Goal: Information Seeking & Learning: Learn about a topic

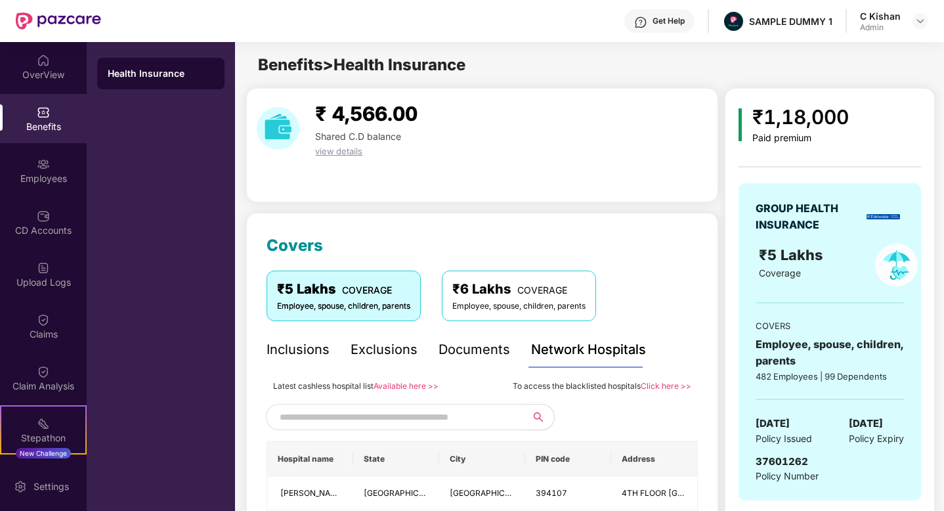
scroll to position [140, 0]
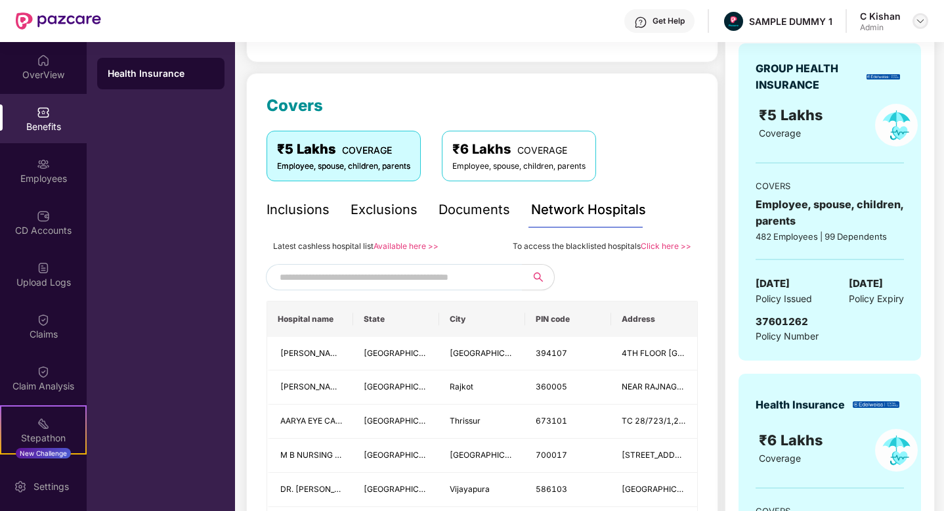
click at [924, 20] on img at bounding box center [920, 21] width 11 height 11
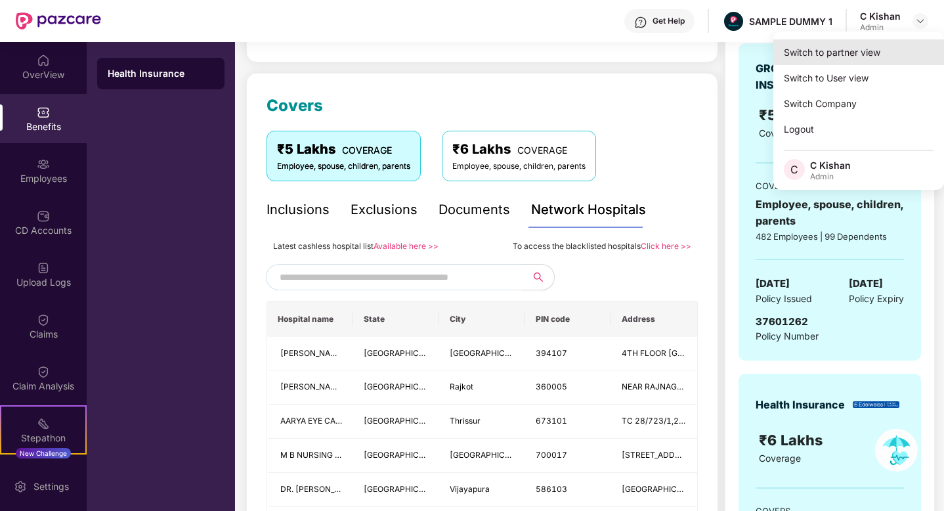
click at [826, 57] on div "Switch to partner view" at bounding box center [858, 52] width 171 height 26
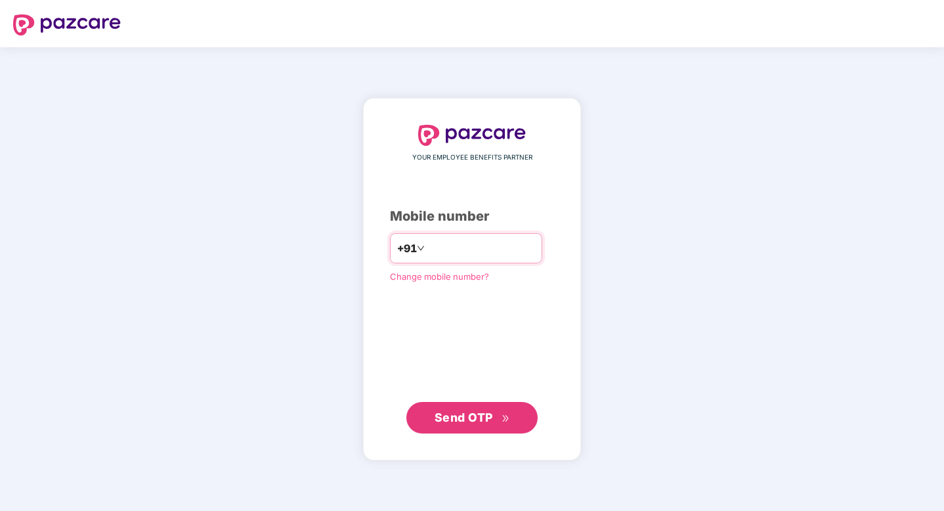
type input "**********"
click at [463, 412] on span "Send OTP" at bounding box center [464, 417] width 58 height 14
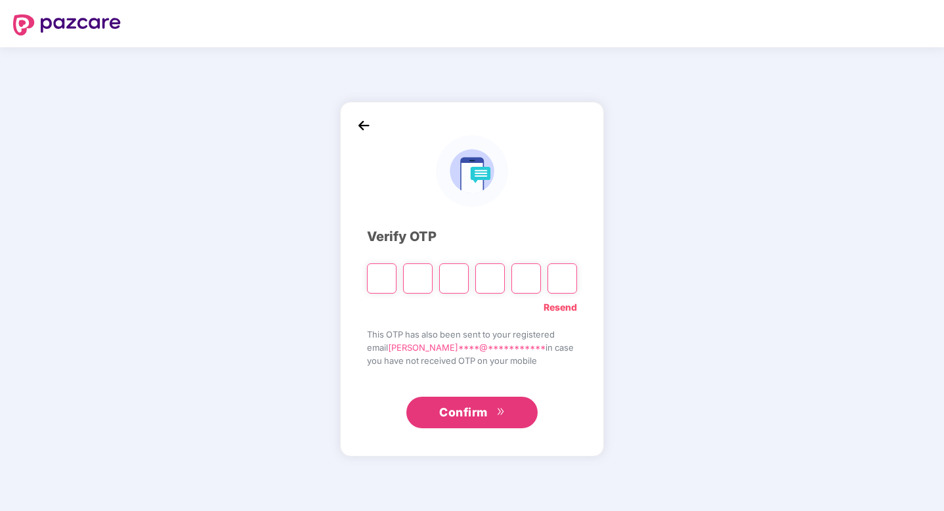
type input "*"
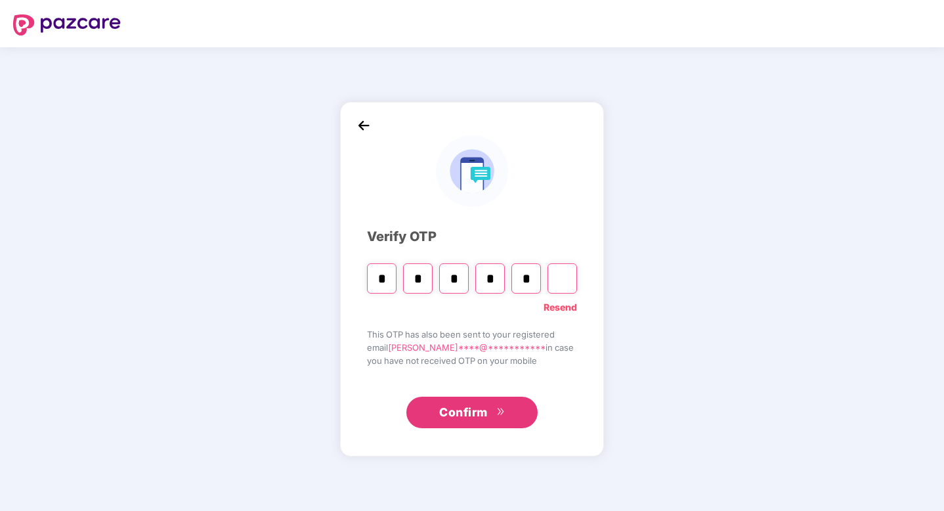
type input "*"
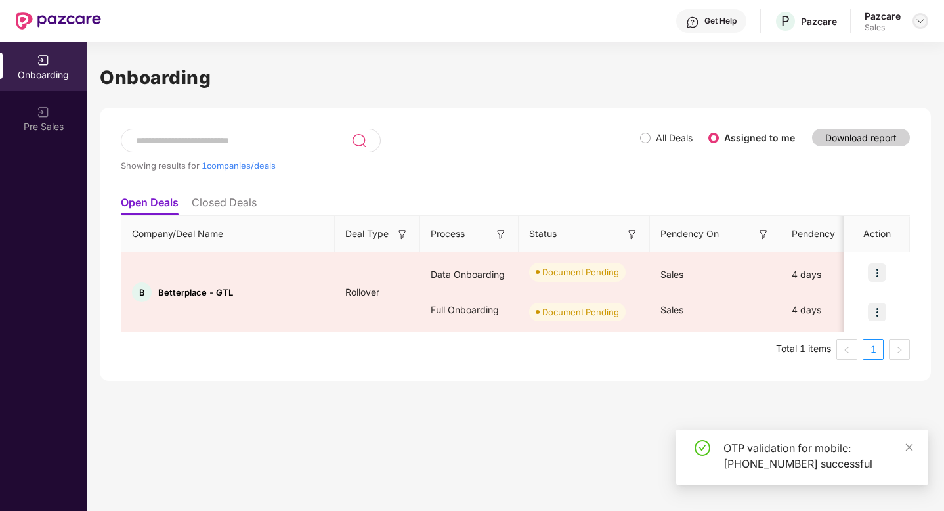
click at [918, 20] on img at bounding box center [920, 21] width 11 height 11
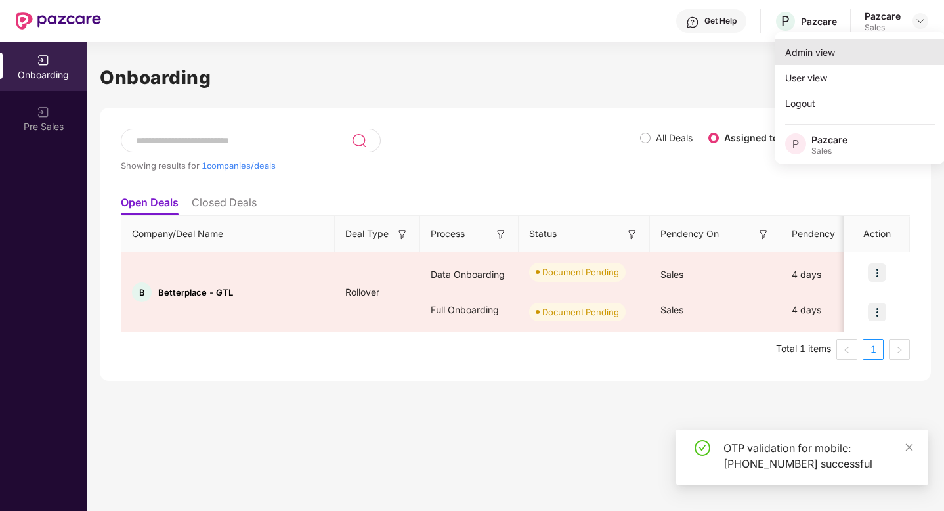
click at [830, 53] on div "Admin view" at bounding box center [860, 52] width 171 height 26
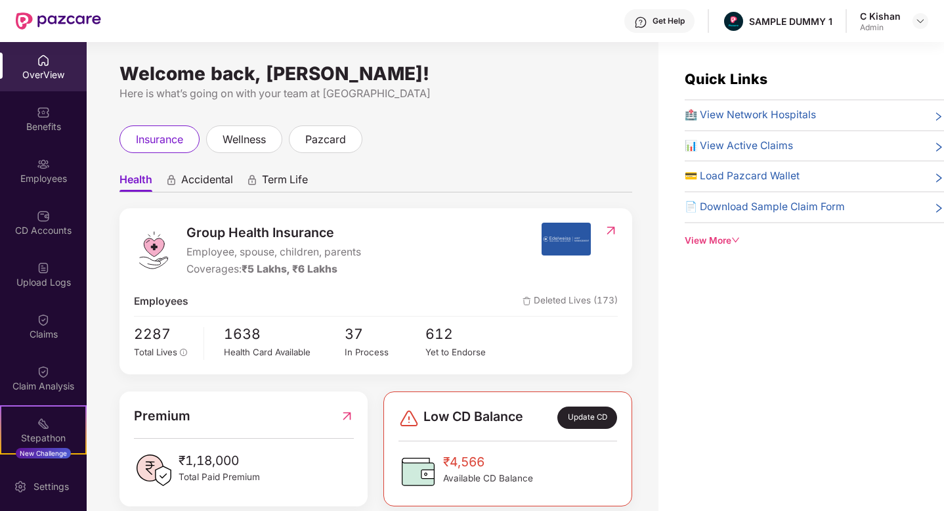
click at [525, 104] on div "Welcome back, C Kishan! Here is what’s going on with your team at Pazcare insur…" at bounding box center [373, 284] width 572 height 485
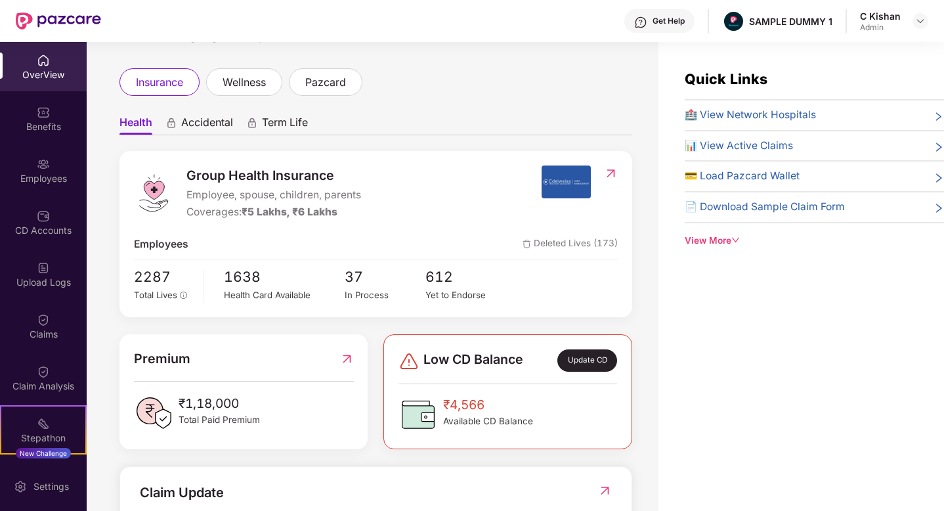
scroll to position [59, 0]
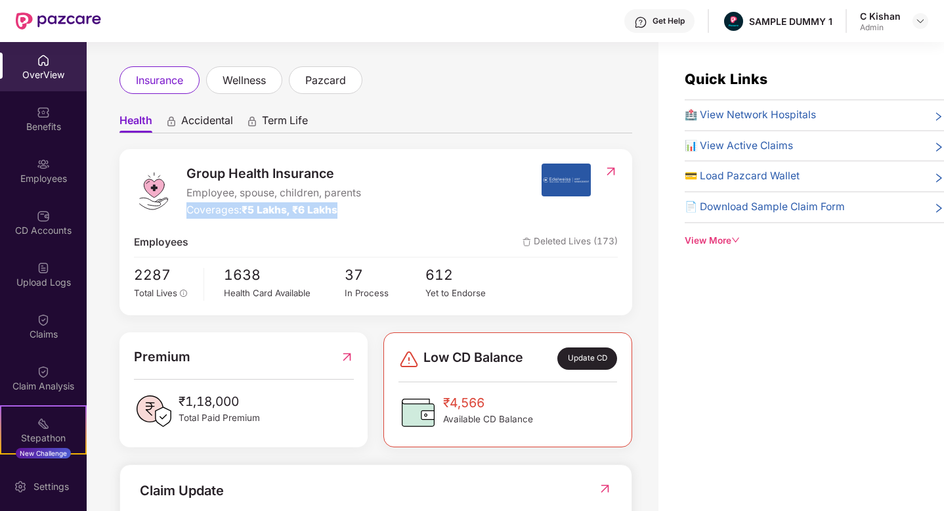
drag, startPoint x: 339, startPoint y: 205, endPoint x: 209, endPoint y: 202, distance: 130.0
click at [209, 202] on div "Group Health Insurance Employee, spouse, children, parents Coverages: ₹5 Lakhs,…" at bounding box center [273, 190] width 175 height 55
click at [422, 202] on div "Group Health Insurance Employee, spouse, children, parents Coverages: ₹5 Lakhs,…" at bounding box center [338, 190] width 408 height 55
click at [202, 122] on span "Accidental" at bounding box center [207, 123] width 52 height 19
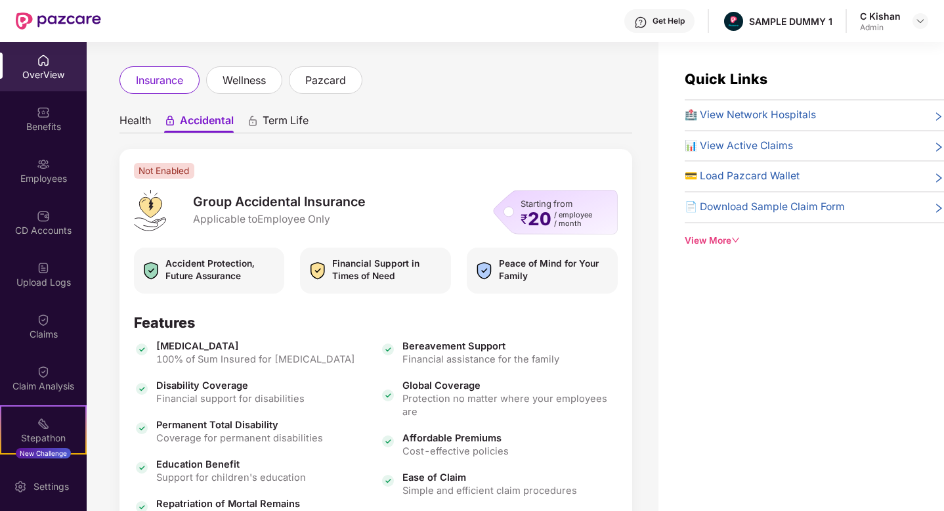
click at [289, 122] on span "Term Life" at bounding box center [286, 123] width 46 height 19
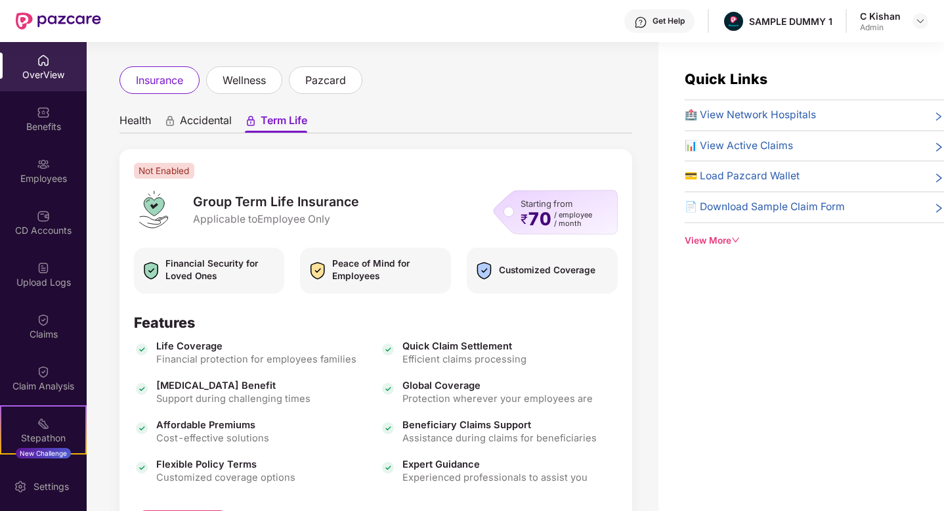
click at [197, 119] on span "Accidental" at bounding box center [206, 123] width 52 height 19
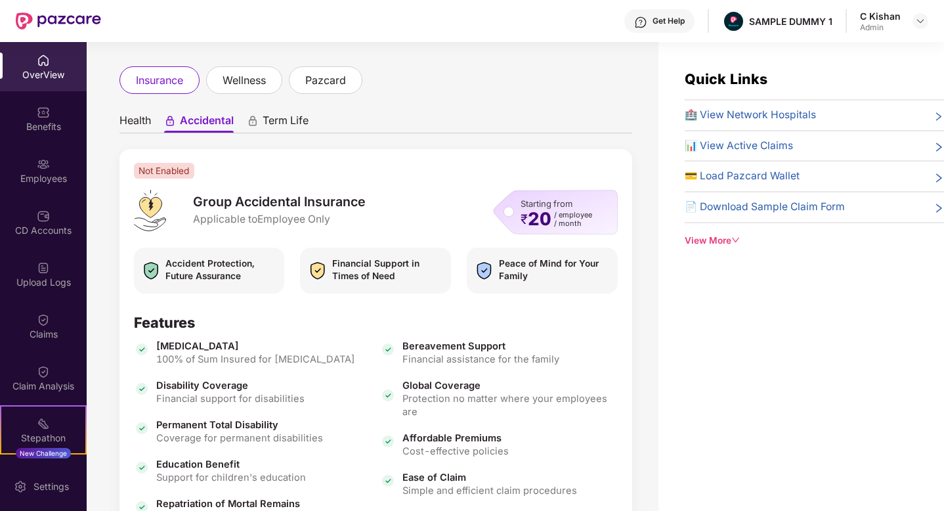
click at [125, 119] on span "Health" at bounding box center [135, 123] width 32 height 19
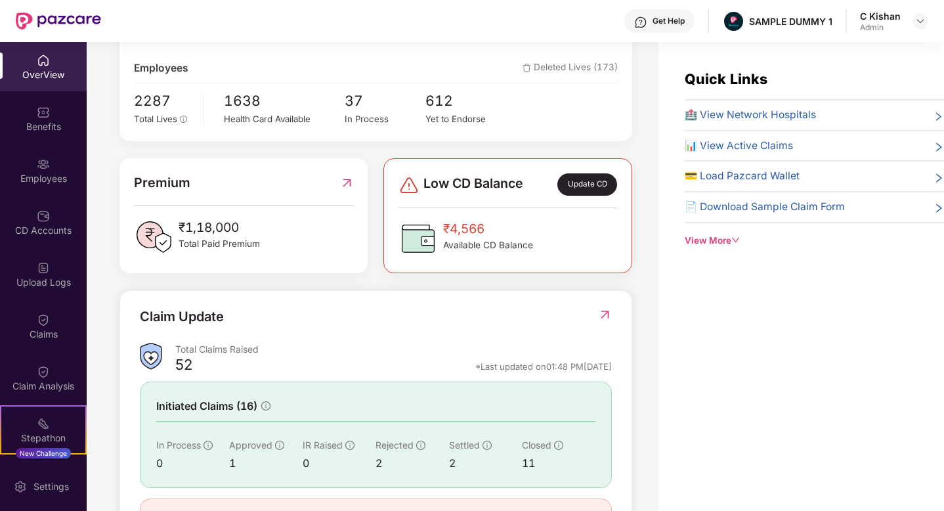
scroll to position [250, 0]
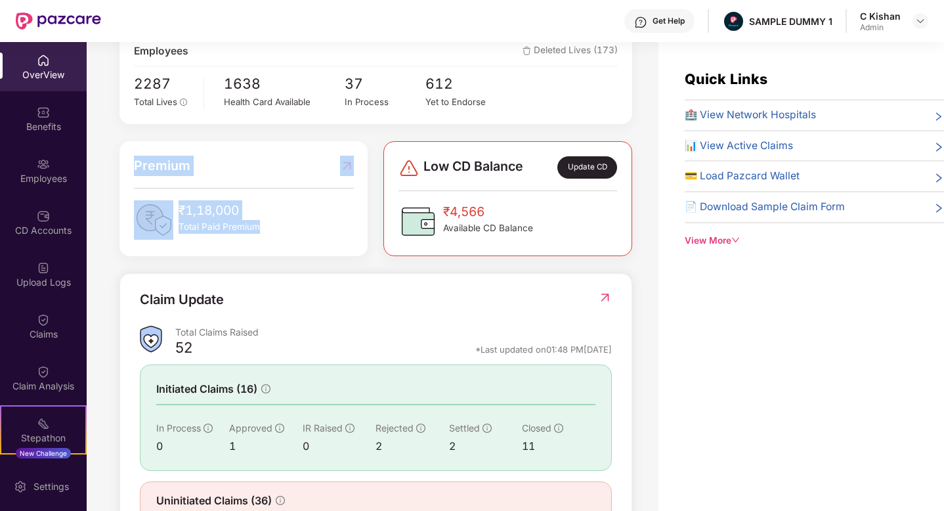
drag, startPoint x: 271, startPoint y: 228, endPoint x: 129, endPoint y: 160, distance: 156.5
click at [129, 160] on div "Premium ₹1,18,000 Total Paid Premium" at bounding box center [243, 198] width 248 height 115
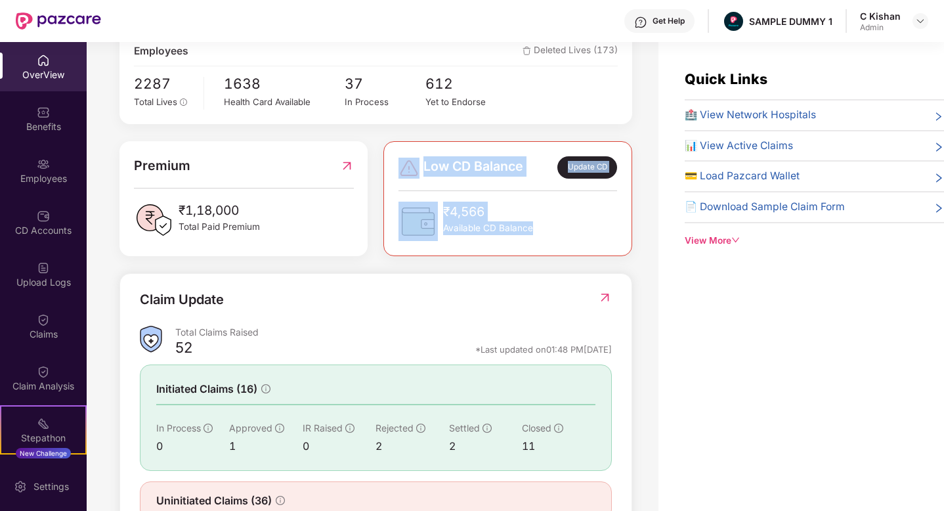
drag, startPoint x: 542, startPoint y: 238, endPoint x: 383, endPoint y: 162, distance: 176.2
click at [383, 162] on div "Low CD Balance Update CD ₹4,566 Available CD Balance" at bounding box center [507, 198] width 248 height 115
click at [767, 339] on div "Quick Links 🏥 View Network Hospitals 📊 View Active Claims 💳 Load Pazcard Wallet…" at bounding box center [802, 297] width 286 height 511
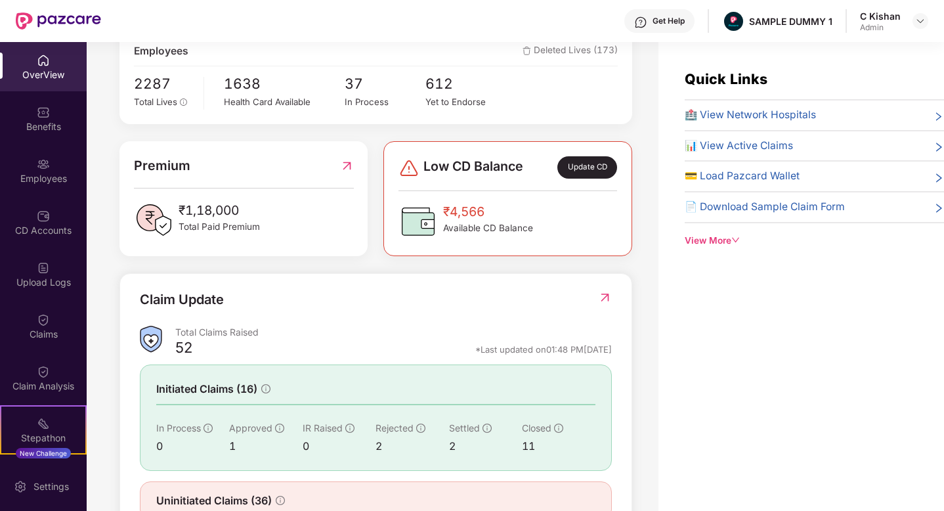
scroll to position [297, 0]
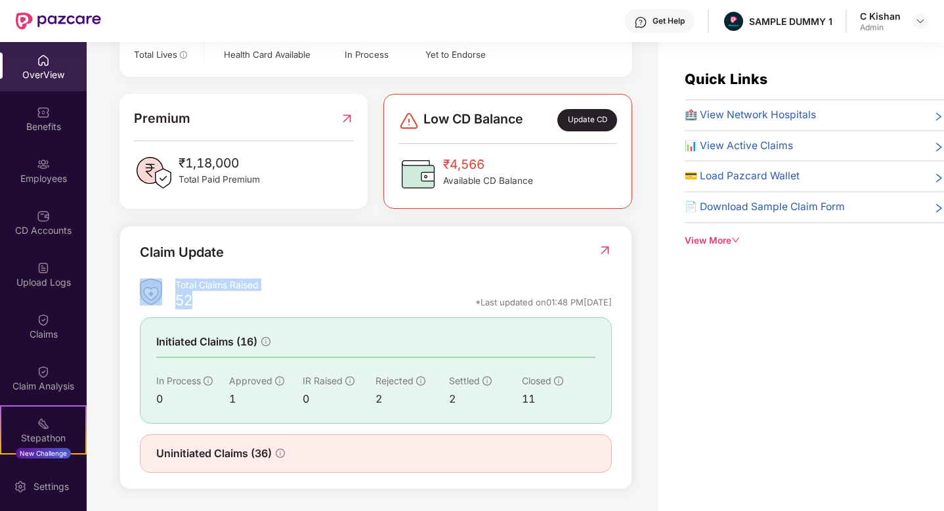
drag, startPoint x: 196, startPoint y: 302, endPoint x: 170, endPoint y: 286, distance: 30.4
click at [170, 286] on div "Total Claims Raised 52 *Last updated on 01:48 PM, 28 Aug 2025" at bounding box center [376, 295] width 472 height 35
click at [213, 307] on div "52 *Last updated on 01:48 PM, 28 Aug 2025" at bounding box center [393, 304] width 437 height 17
click at [605, 249] on img at bounding box center [605, 250] width 14 height 13
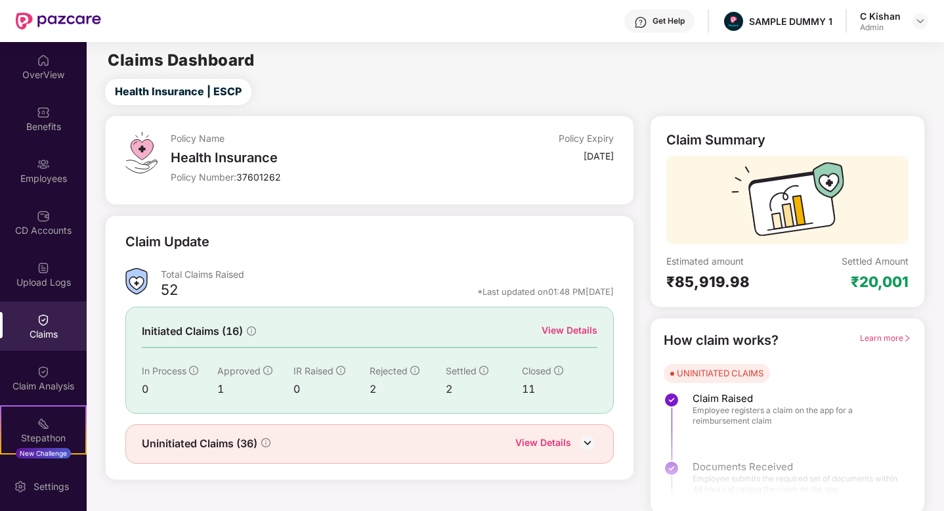
click at [587, 330] on div "View Details" at bounding box center [570, 330] width 56 height 14
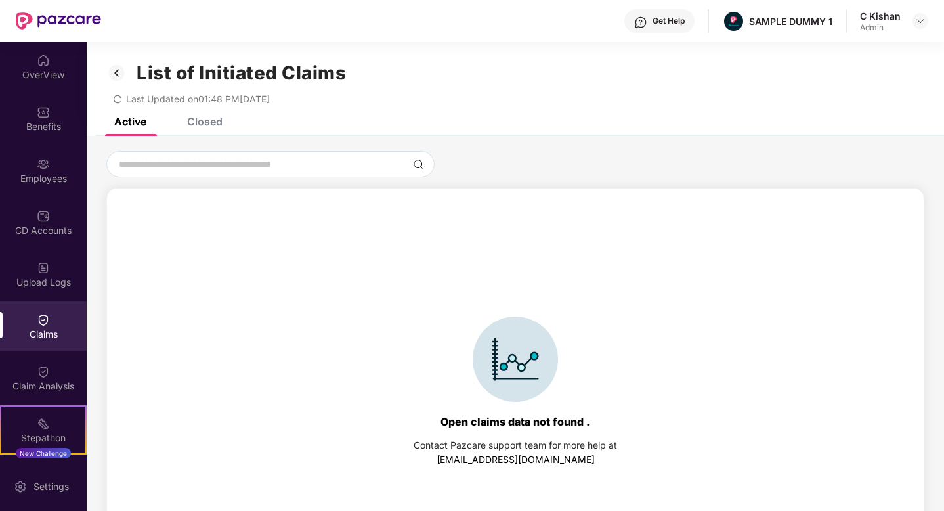
click at [210, 117] on div "Closed" at bounding box center [204, 121] width 35 height 13
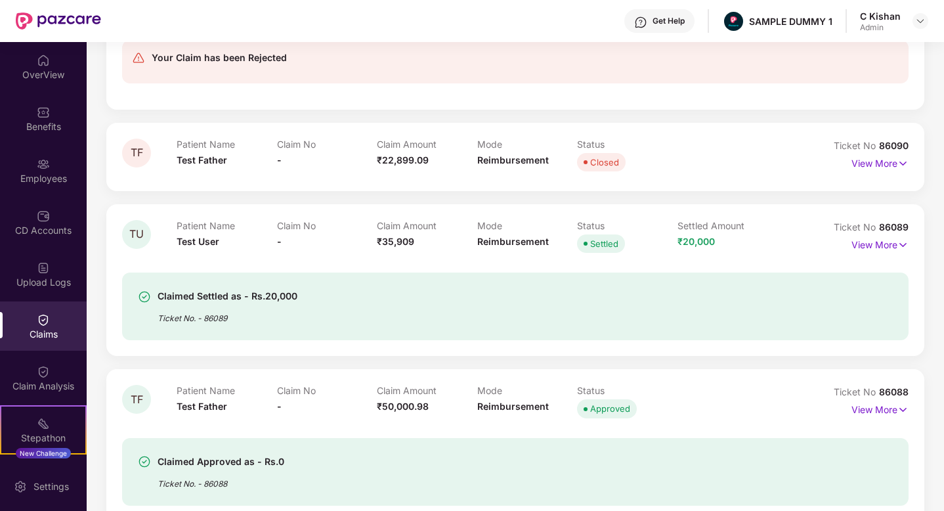
scroll to position [780, 0]
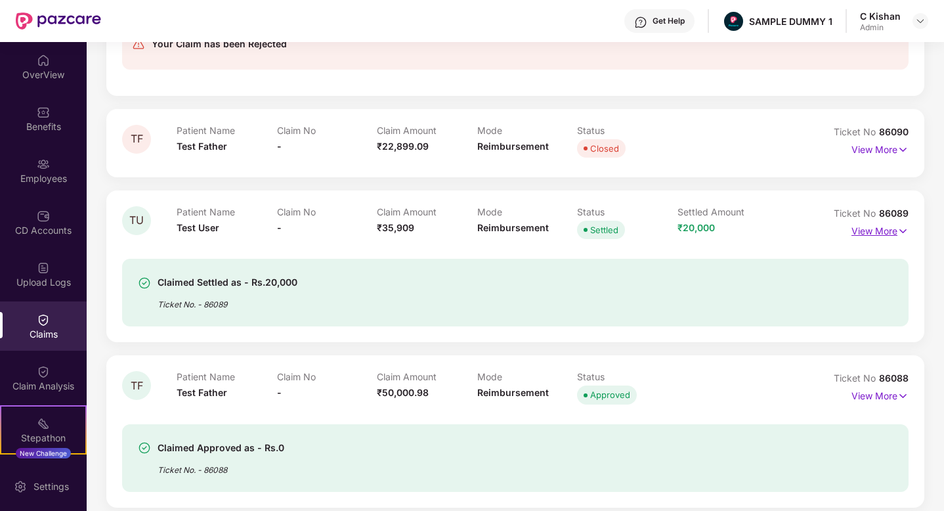
click at [871, 232] on p "View More" at bounding box center [880, 230] width 57 height 18
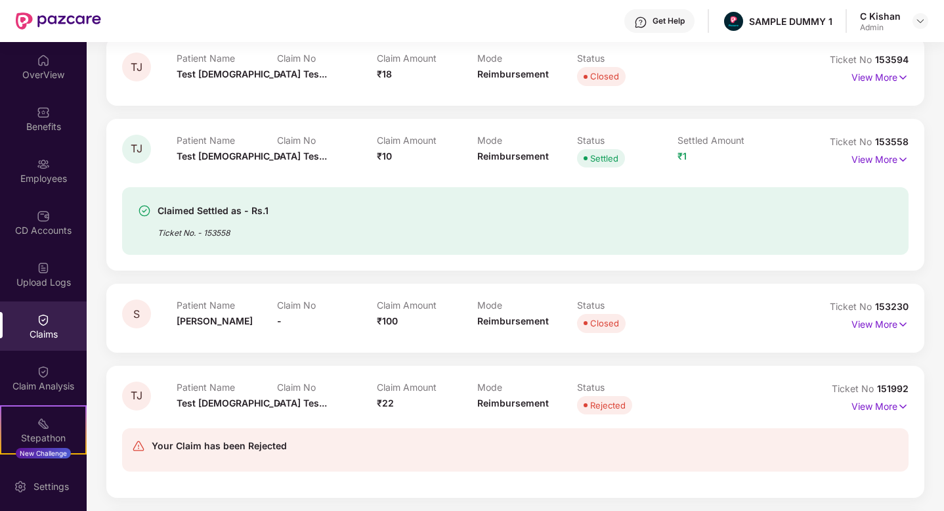
scroll to position [230, 0]
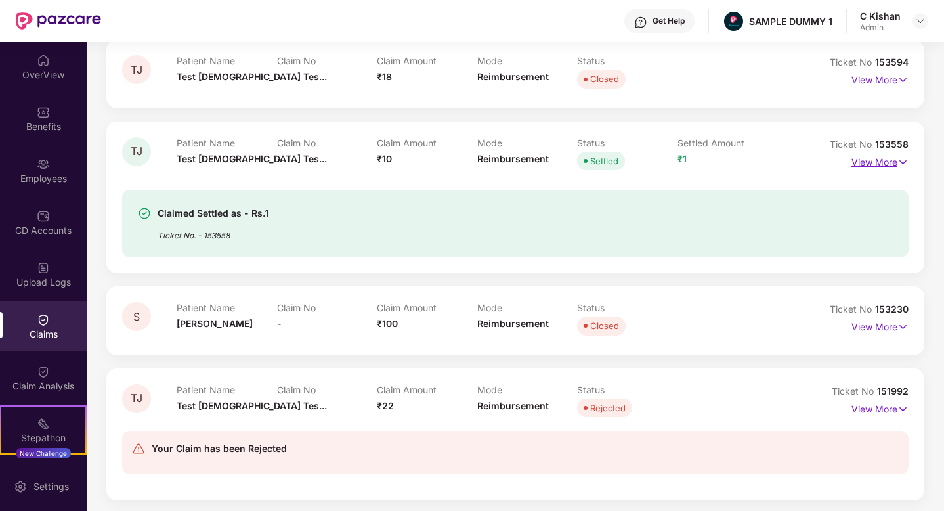
click at [875, 165] on p "View More" at bounding box center [880, 161] width 57 height 18
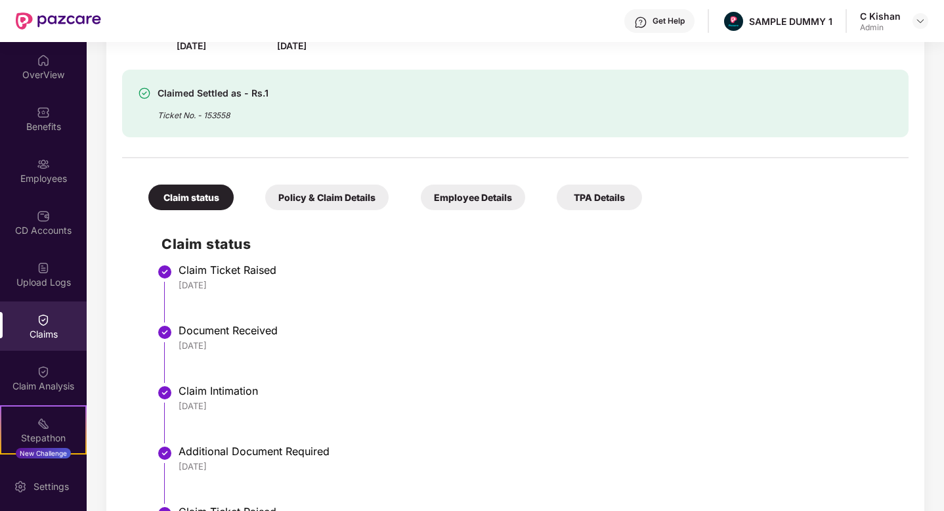
scroll to position [386, 0]
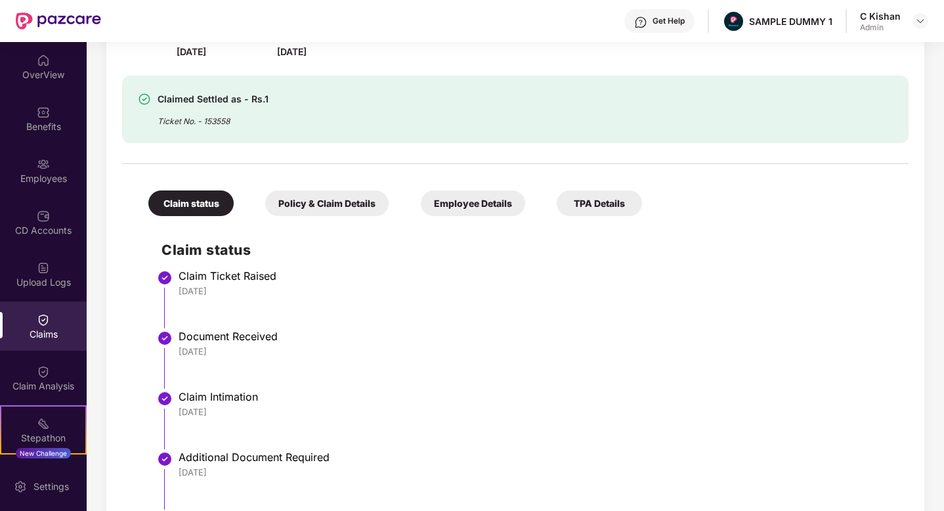
click at [311, 204] on div "Policy & Claim Details" at bounding box center [326, 203] width 123 height 26
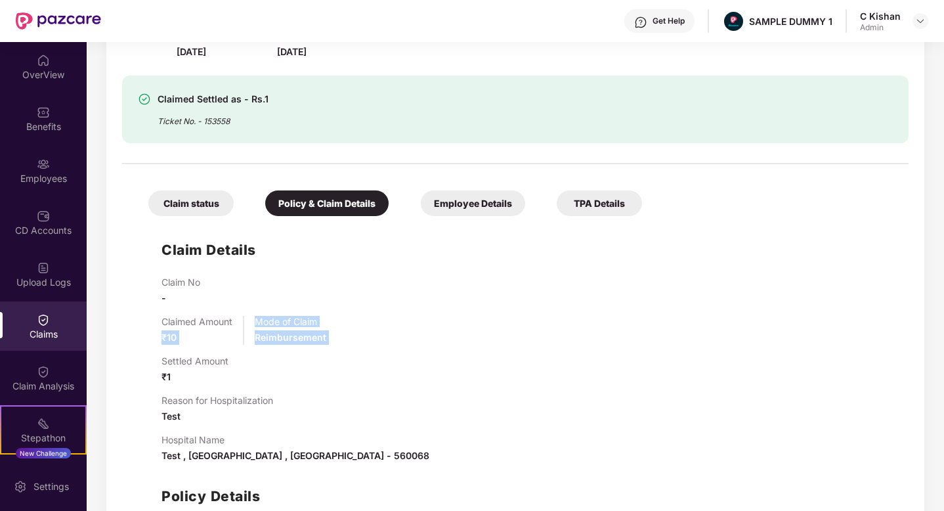
drag, startPoint x: 194, startPoint y: 351, endPoint x: 142, endPoint y: 329, distance: 55.6
click at [142, 329] on div "Claim Details Claim No - Claimed Amount ₹10 Mode of Claim Reimbursement Settled…" at bounding box center [515, 412] width 760 height 379
drag, startPoint x: 196, startPoint y: 379, endPoint x: 135, endPoint y: 365, distance: 62.6
click at [135, 365] on div "Claim Details Claim No - Claimed Amount ₹10 Mode of Claim Reimbursement Settled…" at bounding box center [515, 412] width 760 height 379
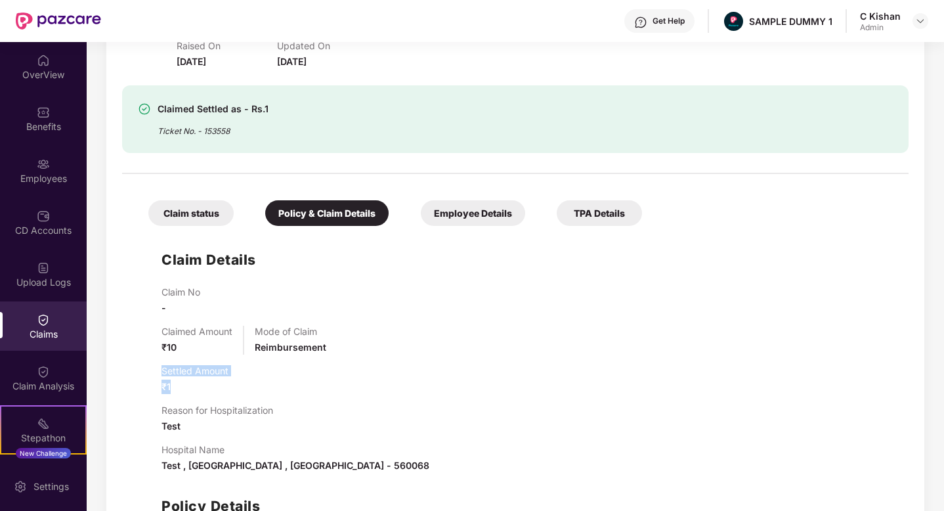
scroll to position [279, 0]
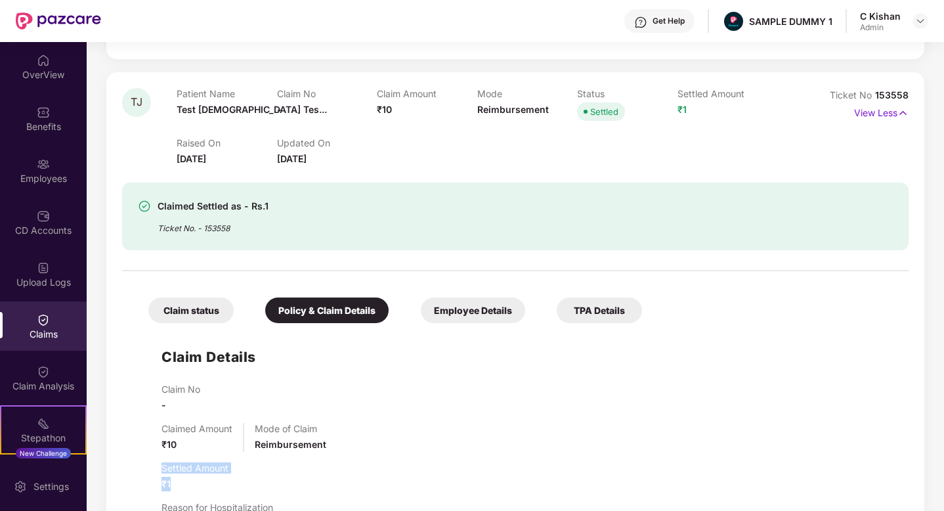
click at [668, 24] on div "Get Help" at bounding box center [669, 21] width 32 height 11
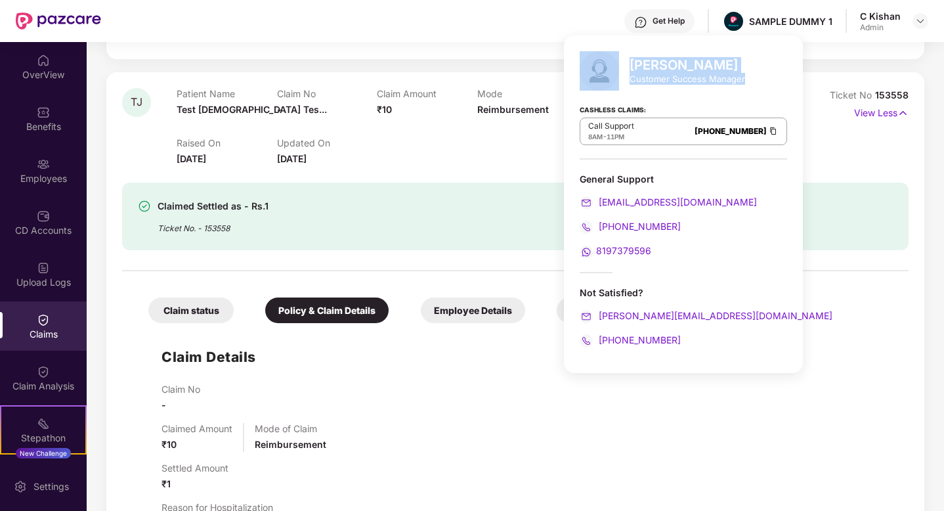
drag, startPoint x: 744, startPoint y: 75, endPoint x: 607, endPoint y: 66, distance: 136.9
click at [607, 66] on div "Mihir Singh Customer Success Manager Cashless Claims: Call Support 8AM - 11PM 0…" at bounding box center [683, 203] width 239 height 337
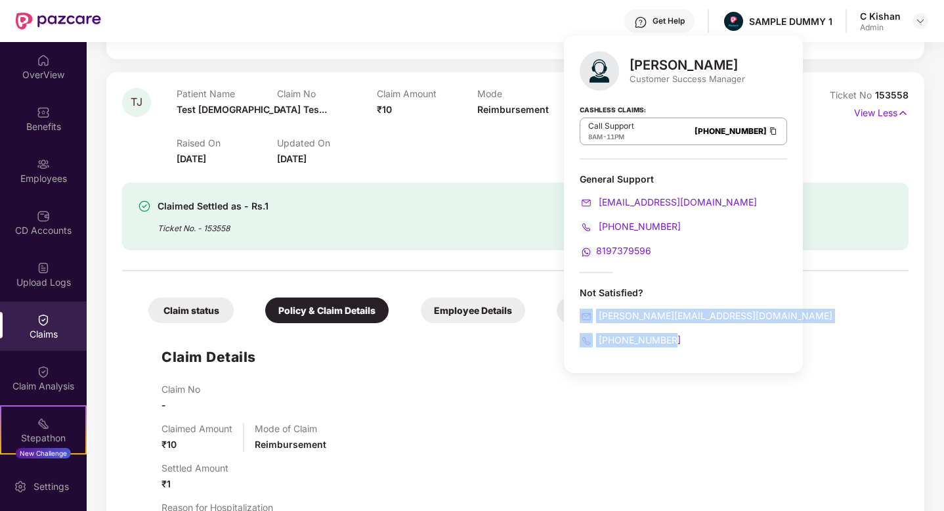
drag, startPoint x: 678, startPoint y: 336, endPoint x: 571, endPoint y: 313, distance: 109.0
click at [571, 313] on div "Mihir Singh Customer Success Manager Cashless Claims: Call Support 8AM - 11PM 0…" at bounding box center [683, 203] width 239 height 337
click at [40, 376] on img at bounding box center [43, 371] width 13 height 13
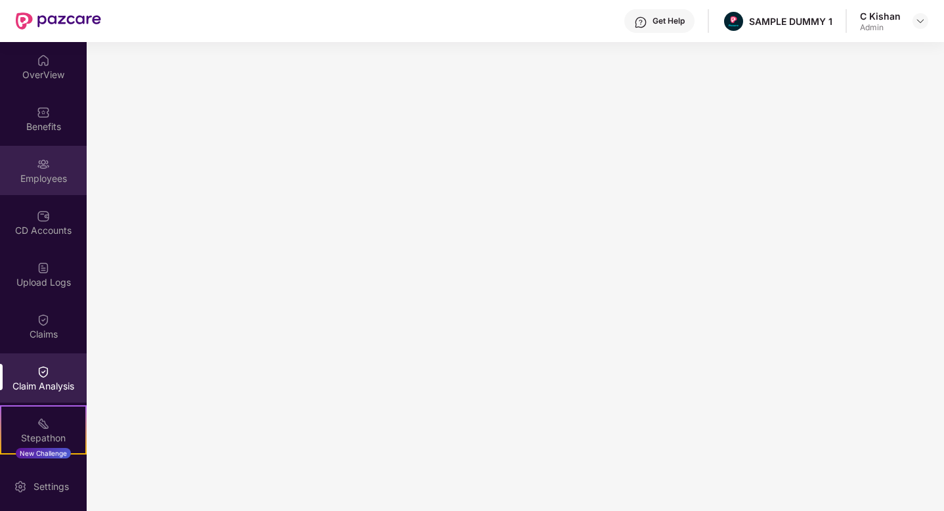
click at [39, 175] on div "Employees" at bounding box center [43, 178] width 87 height 13
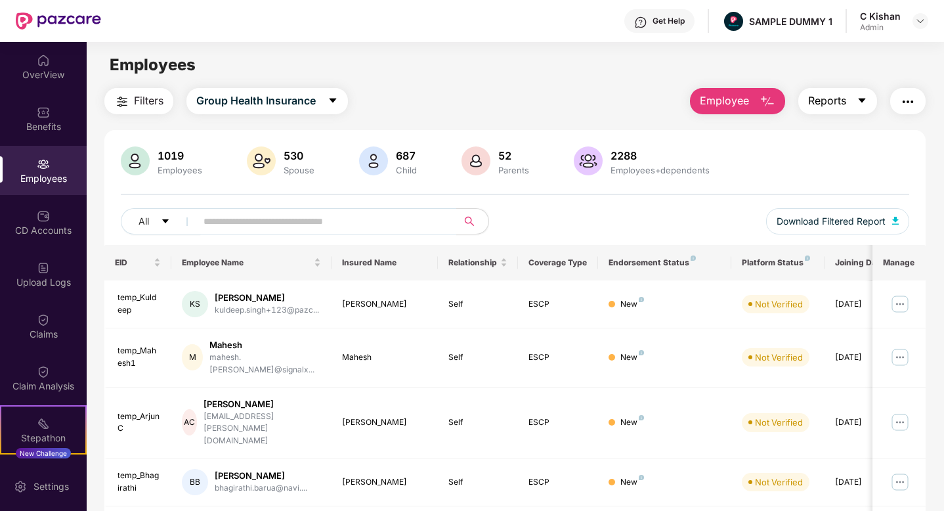
click at [858, 101] on icon "caret-down" at bounding box center [862, 100] width 11 height 11
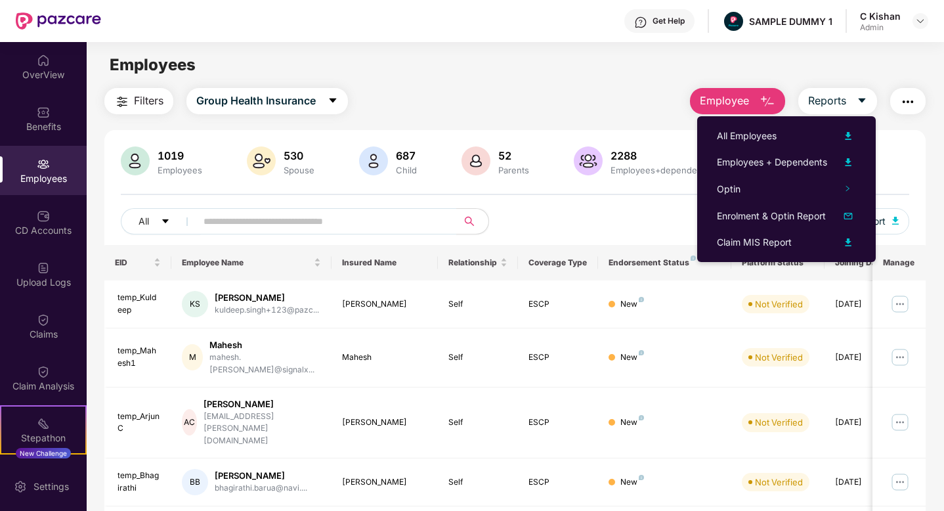
click at [904, 100] on img "button" at bounding box center [908, 102] width 16 height 16
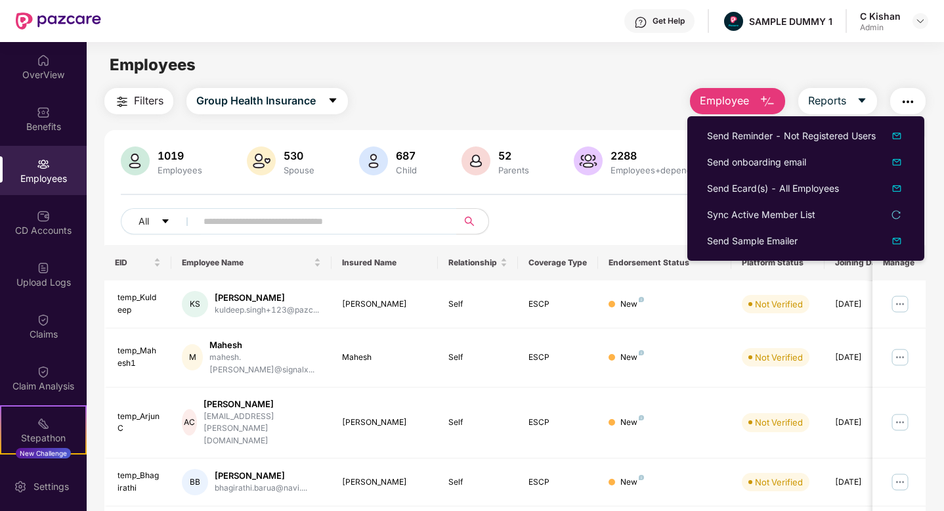
click at [622, 218] on div "All Download Filtered Report" at bounding box center [515, 226] width 789 height 37
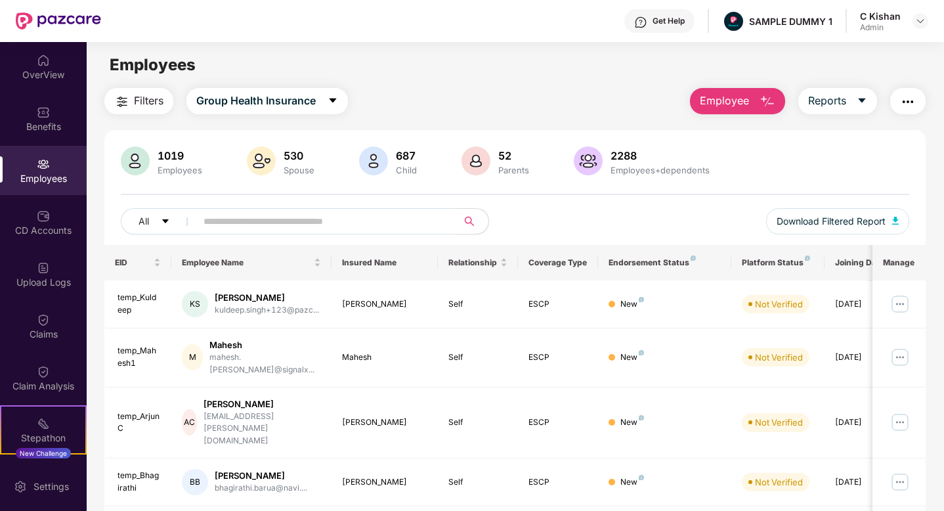
click at [633, 221] on div "All Download Filtered Report" at bounding box center [515, 226] width 789 height 37
click at [766, 101] on img "button" at bounding box center [768, 102] width 16 height 16
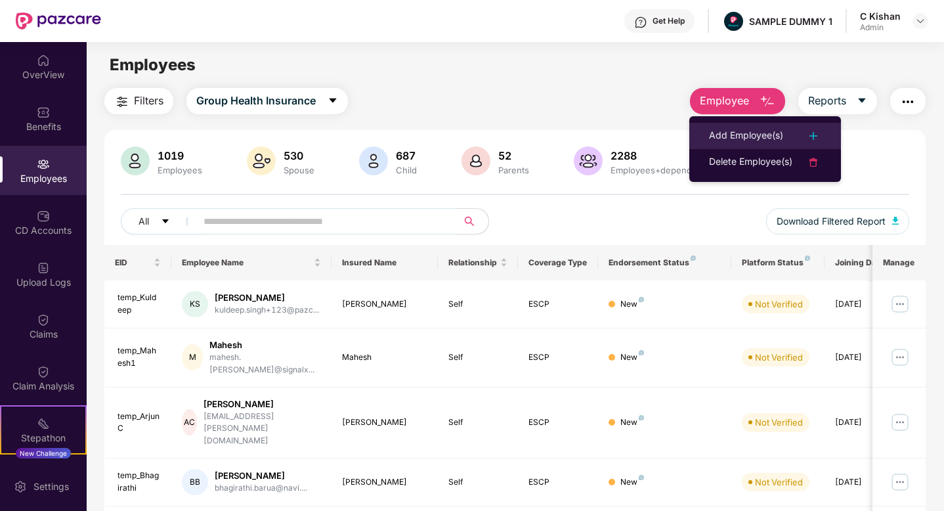
click at [754, 135] on div "Add Employee(s)" at bounding box center [746, 136] width 74 height 16
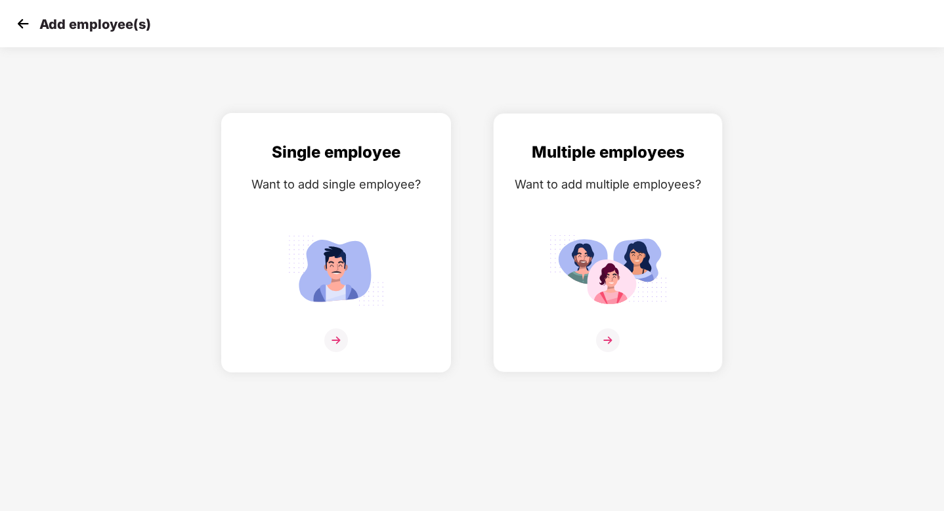
click at [341, 337] on img at bounding box center [336, 340] width 24 height 24
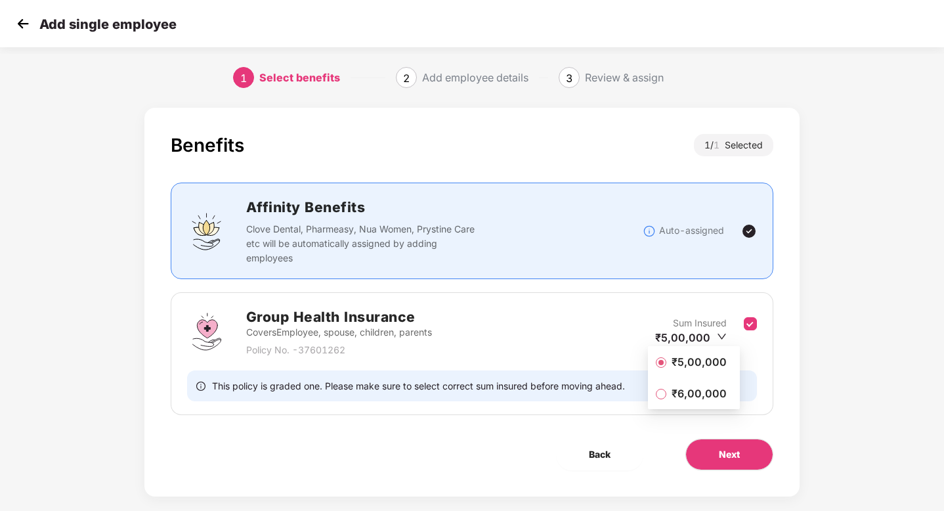
click at [685, 370] on li "₹5,00,000" at bounding box center [694, 362] width 92 height 26
click at [743, 453] on button "Next" at bounding box center [729, 455] width 88 height 32
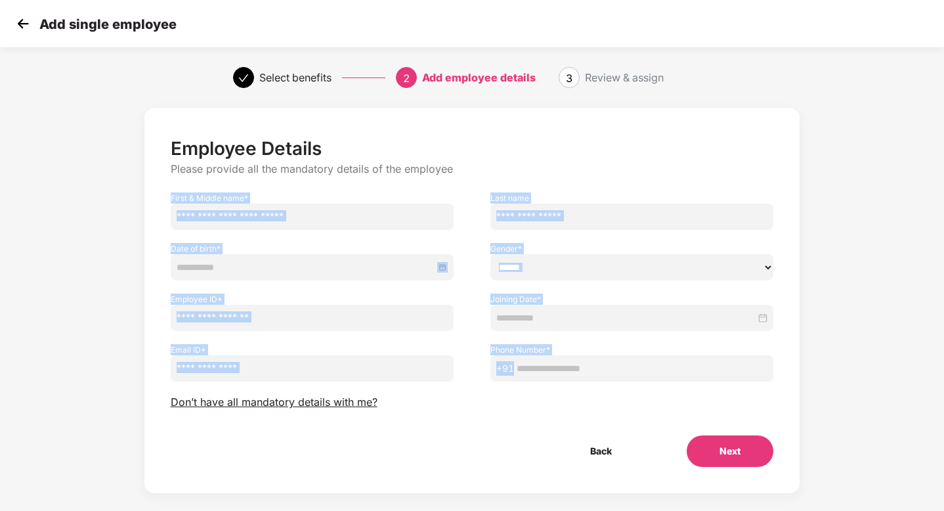
drag, startPoint x: 156, startPoint y: 194, endPoint x: 702, endPoint y: 379, distance: 576.2
click at [702, 379] on div "Employee Details Please provide all the mandatory details of the employee First…" at bounding box center [472, 302] width 603 height 330
click at [863, 348] on div "Employee Details Please provide all the mandatory details of the employee First…" at bounding box center [472, 313] width 787 height 425
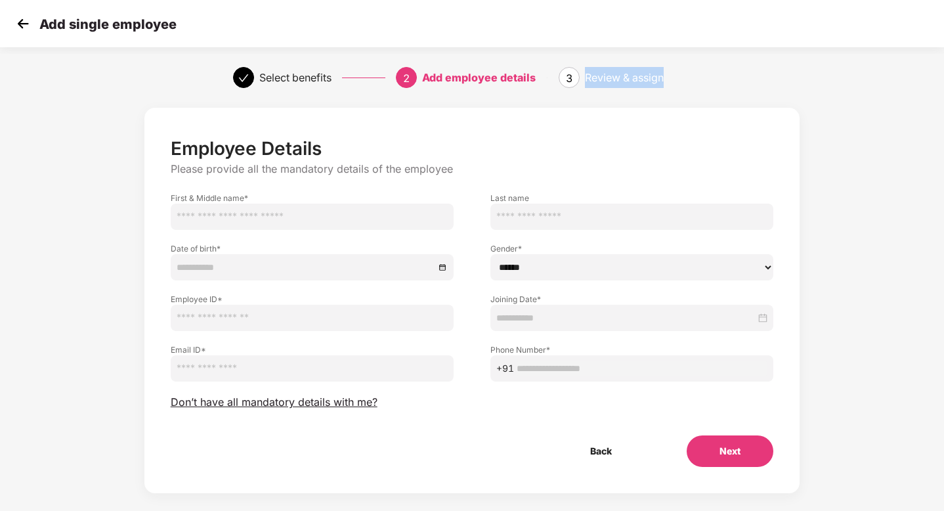
drag, startPoint x: 586, startPoint y: 76, endPoint x: 750, endPoint y: 80, distance: 164.2
click at [750, 80] on div "Select benefits 2 Add employee details 3 Review & assign" at bounding box center [472, 77] width 944 height 47
click at [204, 404] on span "Don’t have all mandatory details with me?" at bounding box center [274, 402] width 207 height 14
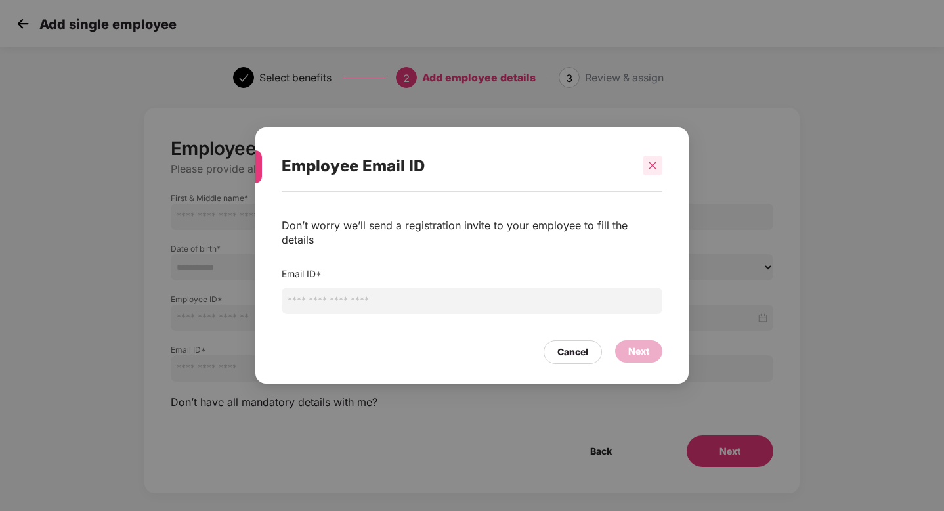
click at [655, 169] on icon "close" at bounding box center [652, 165] width 7 height 7
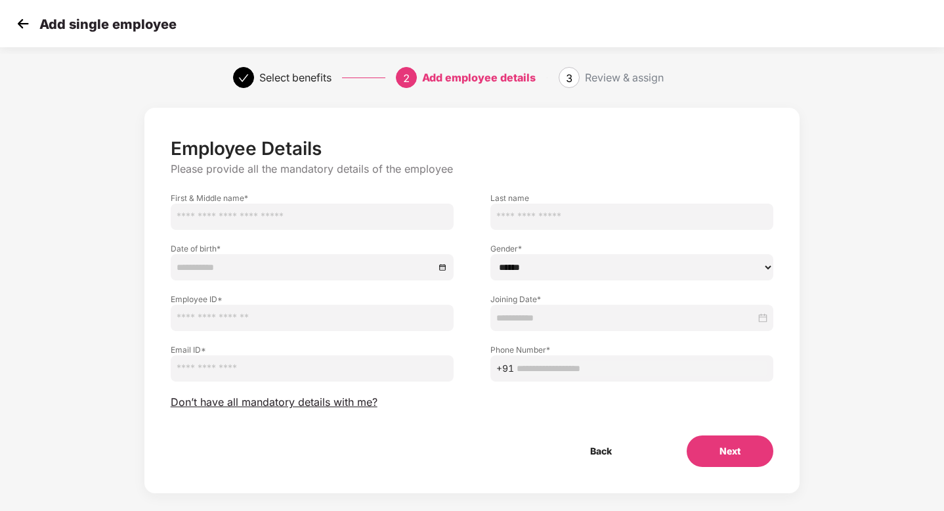
click at [26, 22] on img at bounding box center [23, 24] width 20 height 20
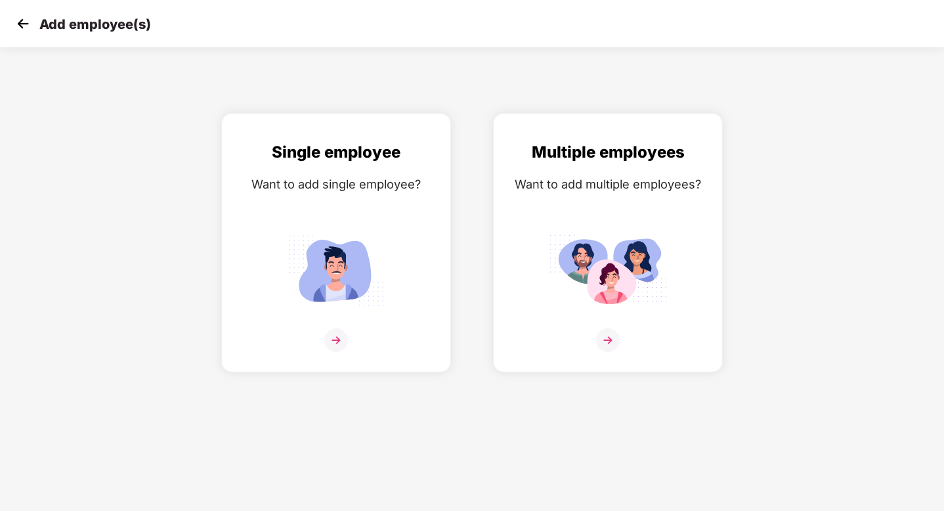
click at [23, 21] on img at bounding box center [23, 24] width 20 height 20
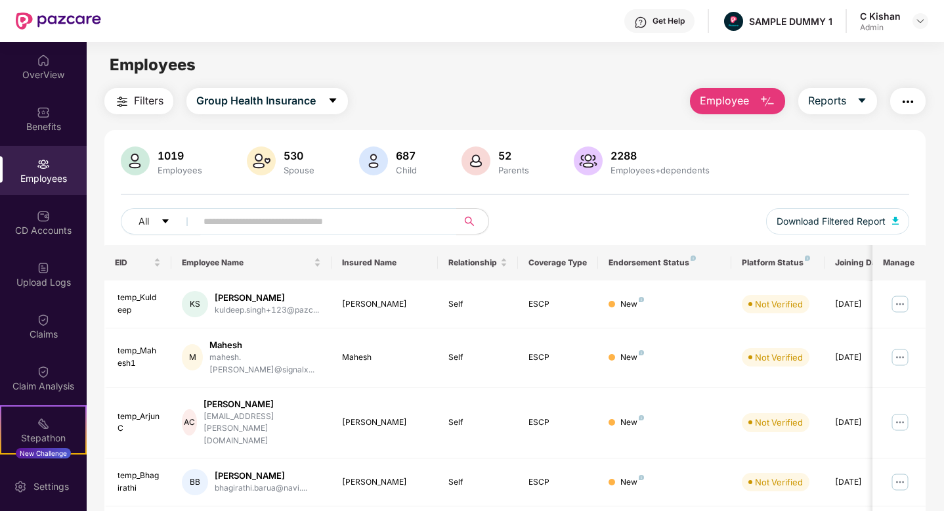
click at [753, 99] on button "Employee" at bounding box center [737, 101] width 95 height 26
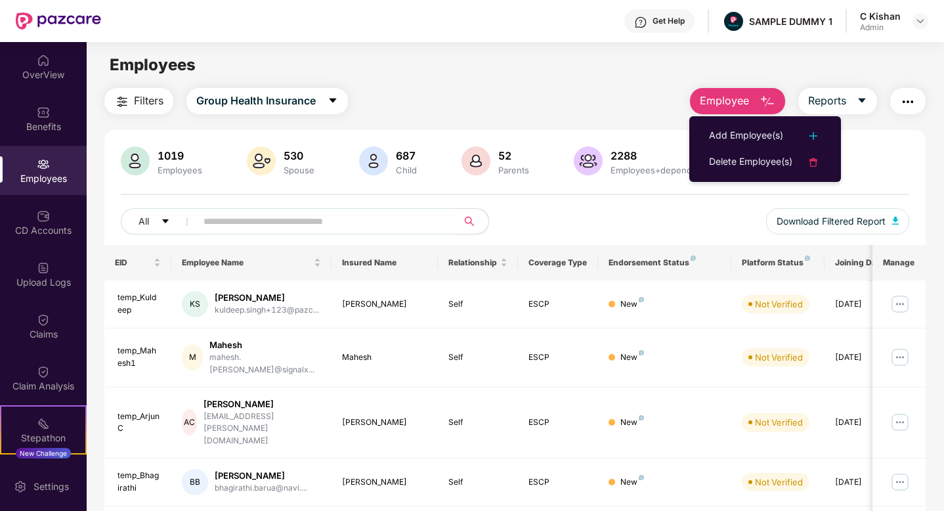
click at [644, 111] on div "Filters Group Health Insurance Employee Reports" at bounding box center [514, 101] width 821 height 26
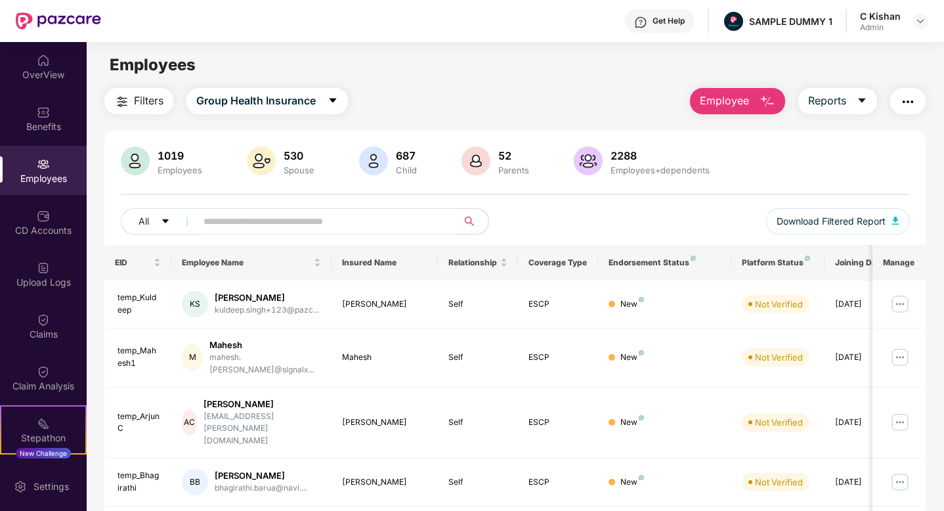
click at [754, 102] on button "Employee" at bounding box center [737, 101] width 95 height 26
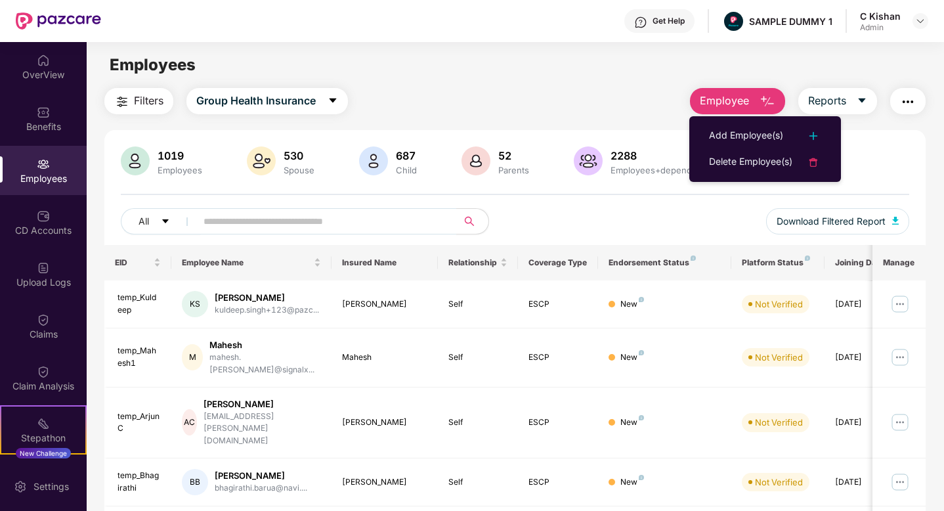
click at [640, 99] on div "Filters Group Health Insurance Employee Reports" at bounding box center [514, 101] width 821 height 26
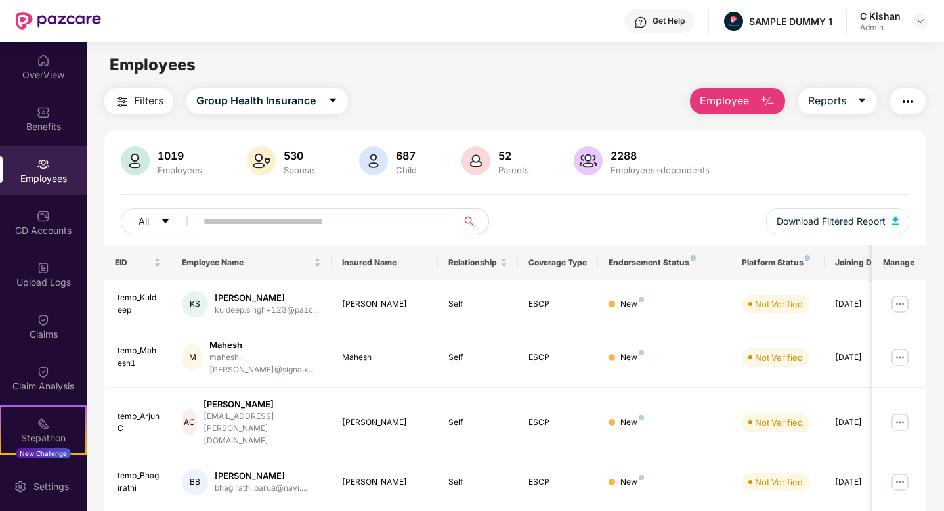
click at [648, 89] on div "Filters Group Health Insurance Employee Reports" at bounding box center [514, 101] width 821 height 26
click at [49, 219] on div "CD Accounts" at bounding box center [43, 222] width 87 height 49
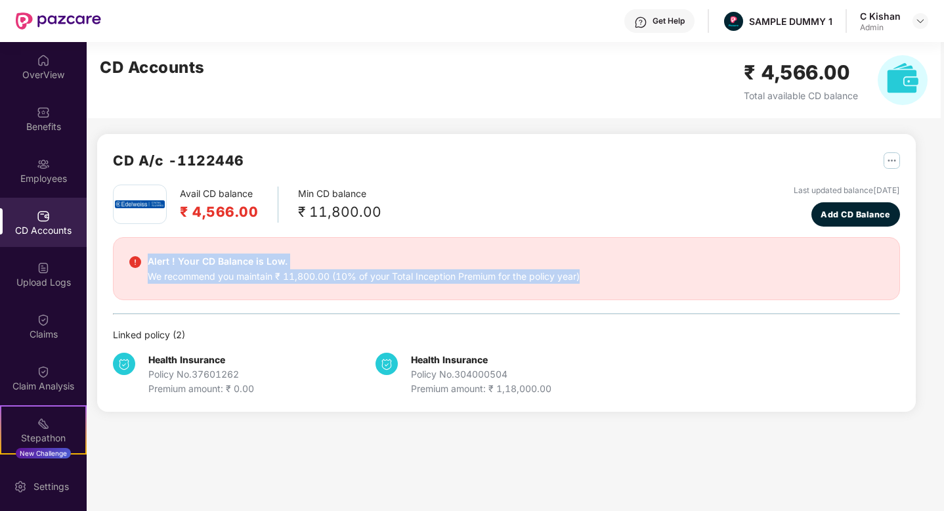
drag, startPoint x: 584, startPoint y: 274, endPoint x: 149, endPoint y: 261, distance: 434.9
click at [149, 261] on div "Alert ! Your CD Balance is Low. We recommend you maintain ₹ 11,800.00 (10% of y…" at bounding box center [506, 268] width 754 height 30
click at [379, 244] on div "Alert ! Your CD Balance is Low. We recommend you maintain ₹ 11,800.00 (10% of y…" at bounding box center [506, 268] width 787 height 63
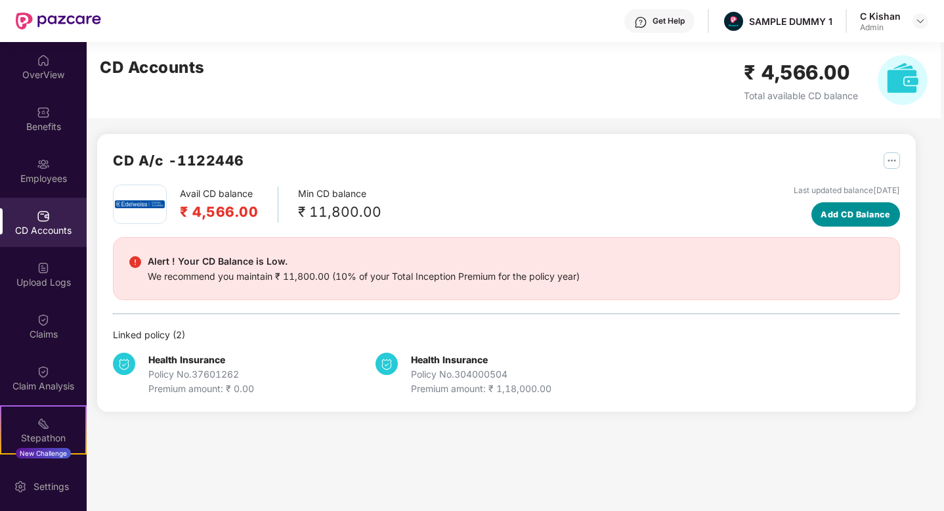
click at [861, 208] on span "Add CD Balance" at bounding box center [856, 214] width 70 height 13
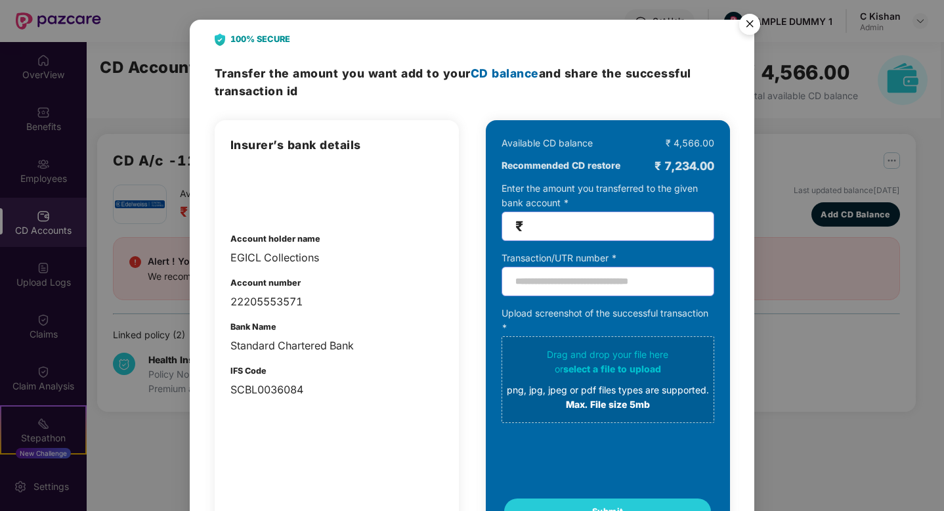
click at [756, 25] on img "Close" at bounding box center [749, 26] width 37 height 37
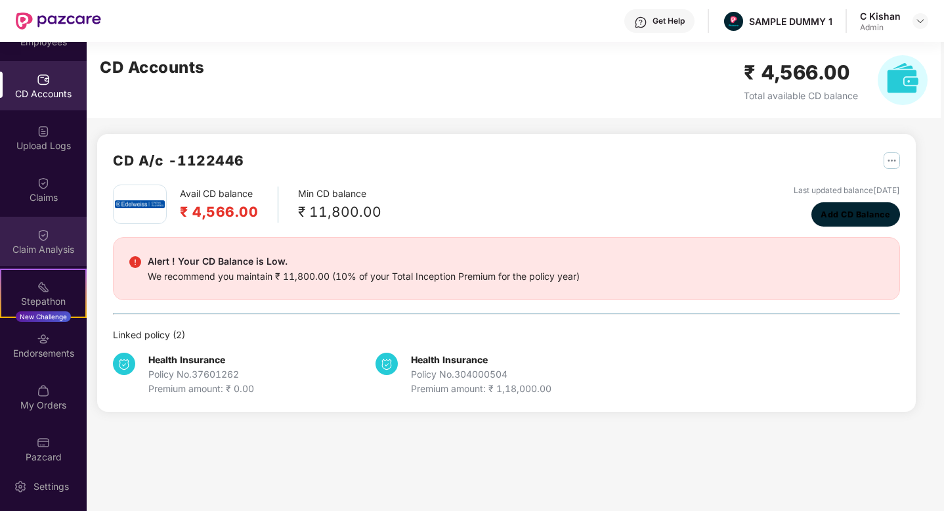
scroll to position [149, 0]
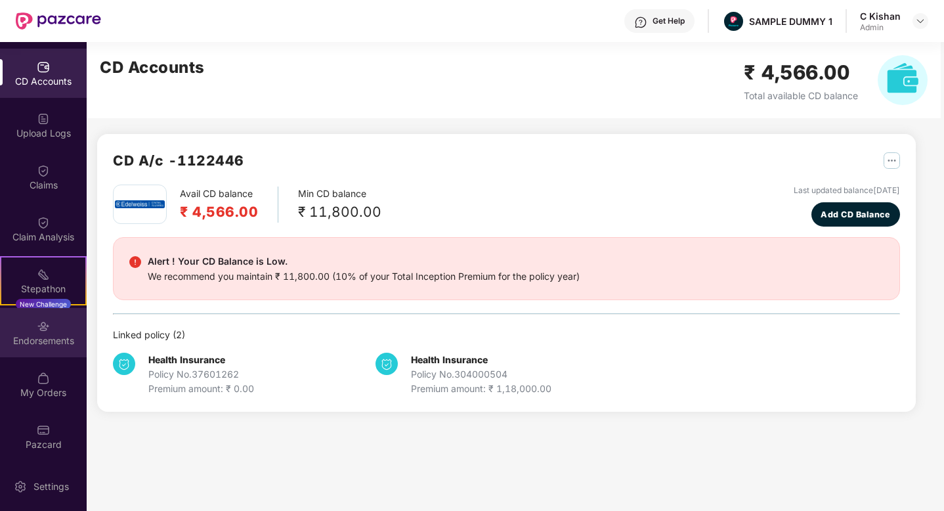
click at [44, 341] on div "Endorsements" at bounding box center [43, 340] width 87 height 13
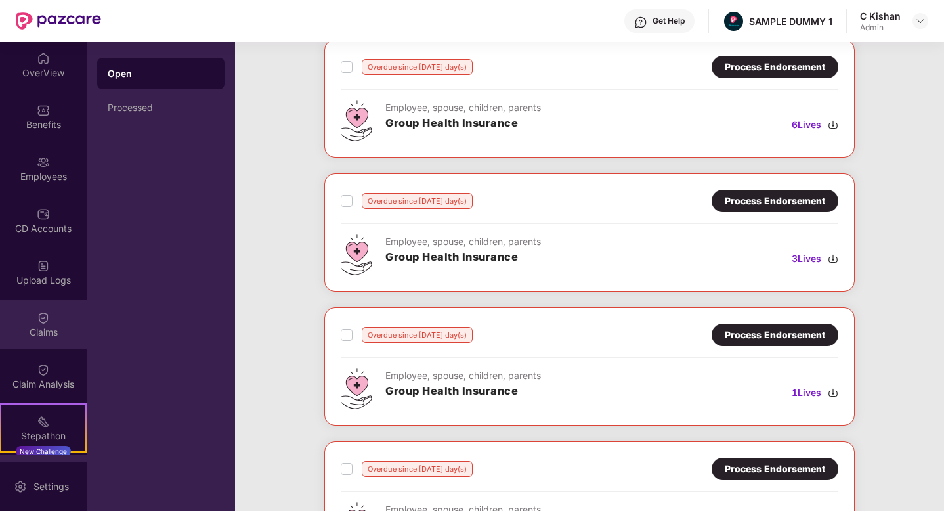
scroll to position [0, 0]
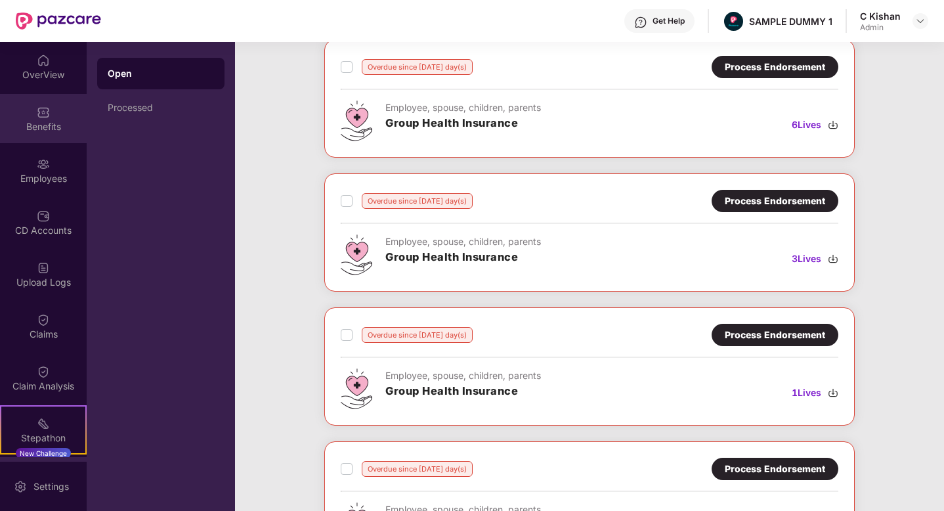
click at [45, 128] on div "Benefits" at bounding box center [43, 126] width 87 height 13
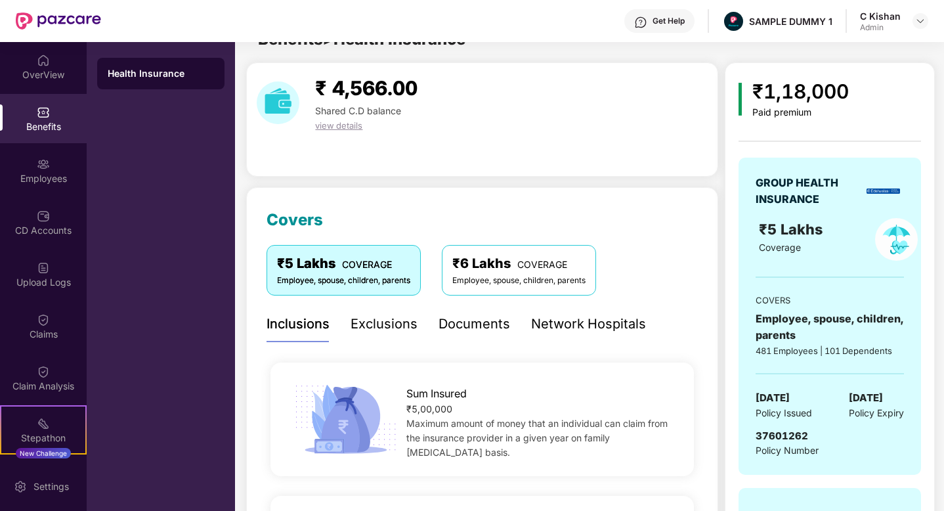
scroll to position [25, 0]
click at [757, 396] on div "GROUP HEALTH INSURANCE ₹5 Lakhs Coverage COVERS Employee, spouse, children, par…" at bounding box center [830, 317] width 183 height 318
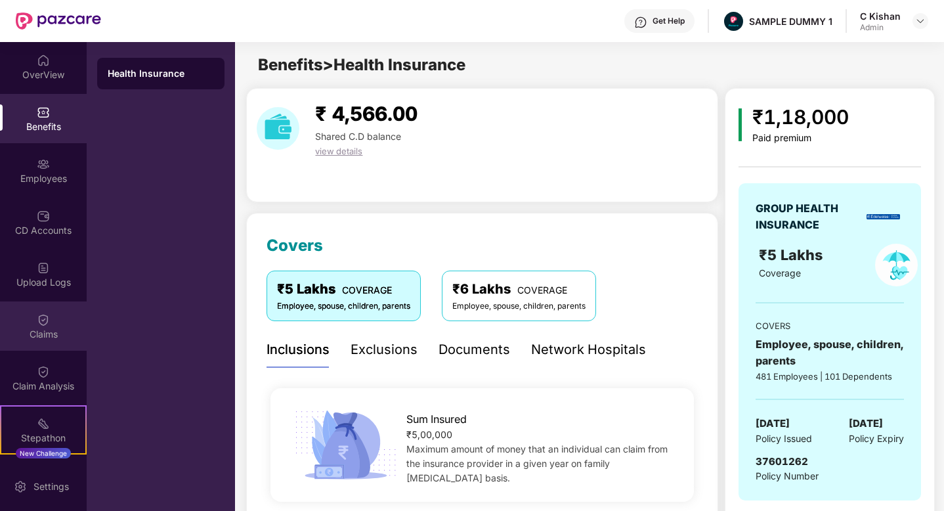
scroll to position [151, 0]
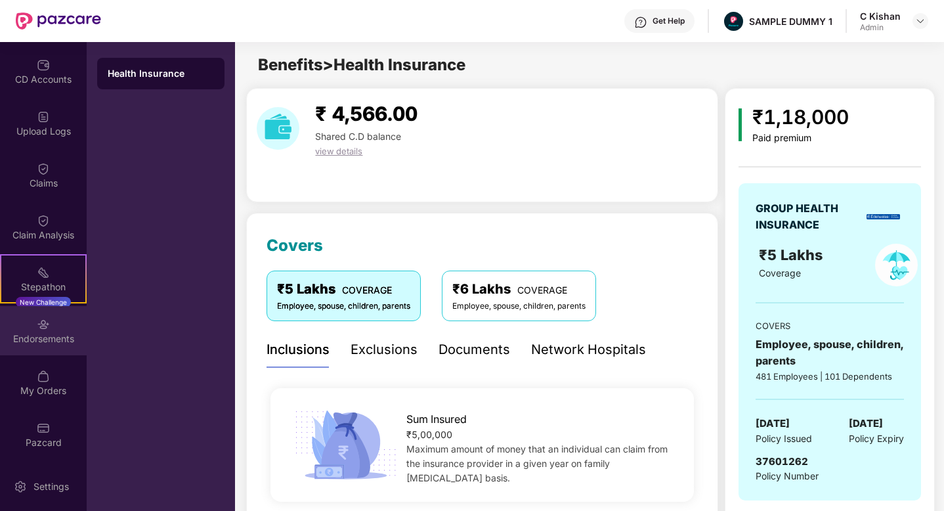
click at [36, 352] on div "Endorsements" at bounding box center [43, 330] width 87 height 49
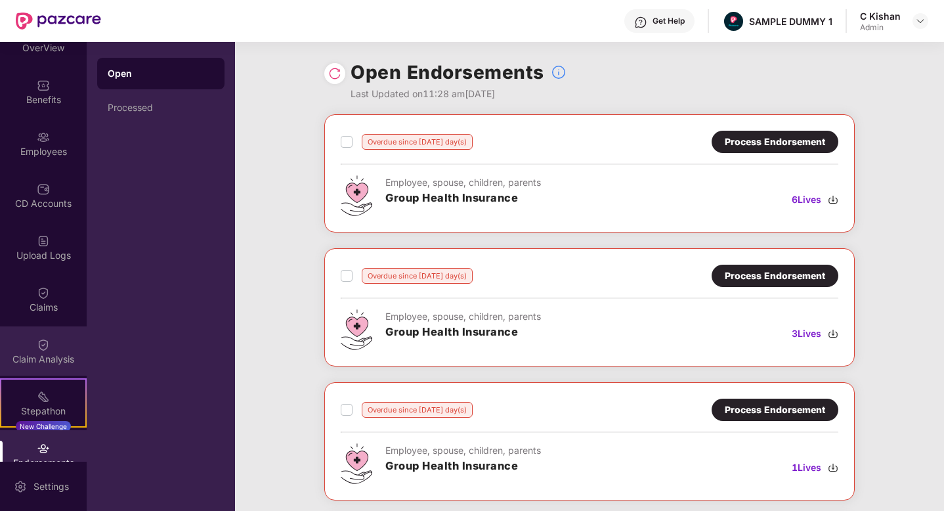
scroll to position [0, 0]
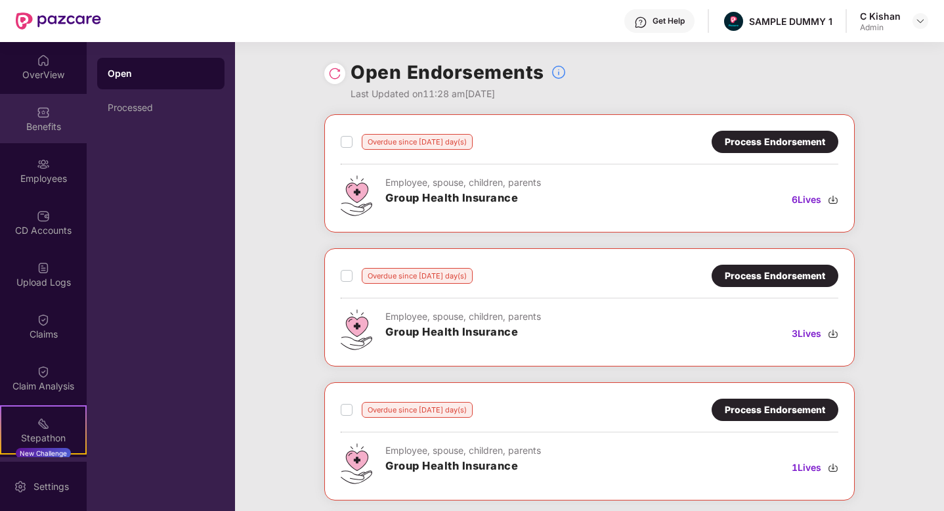
click at [36, 131] on div "Benefits" at bounding box center [43, 126] width 87 height 13
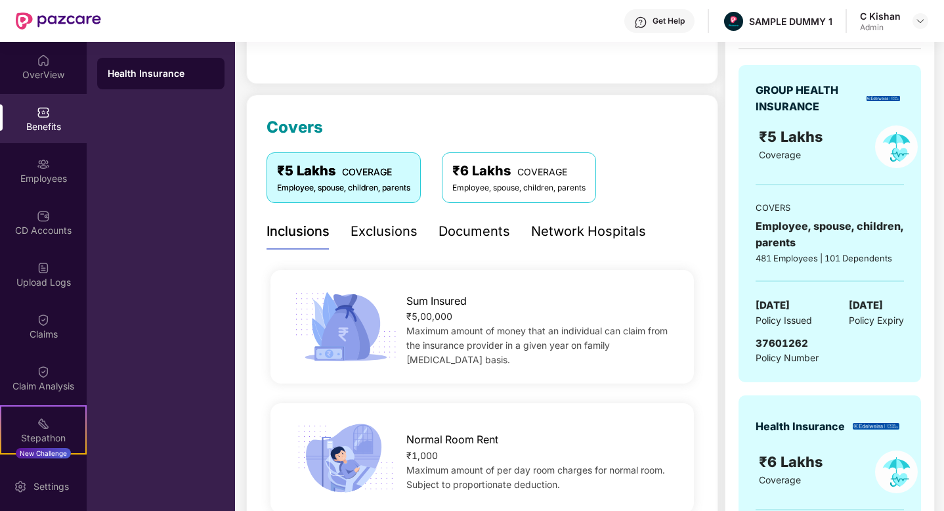
scroll to position [119, 0]
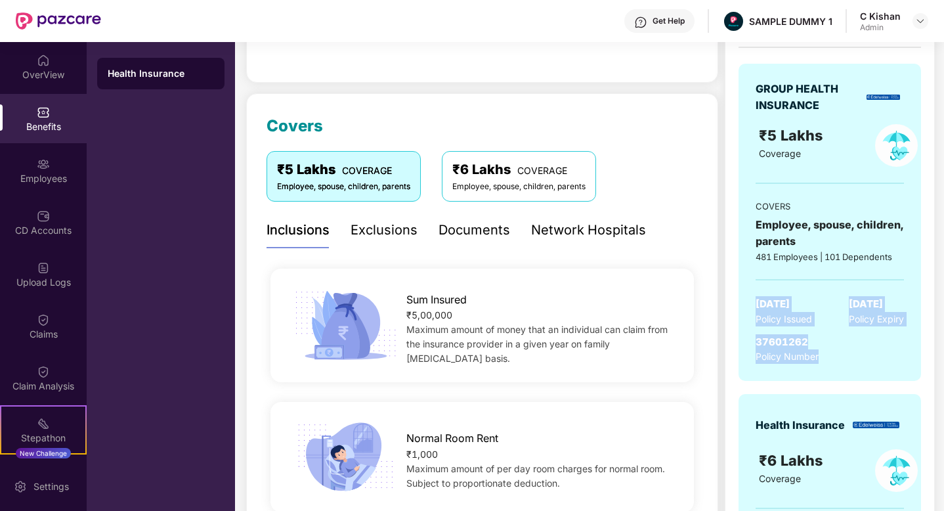
drag, startPoint x: 757, startPoint y: 303, endPoint x: 878, endPoint y: 341, distance: 126.5
click at [878, 341] on div "GROUP HEALTH INSURANCE ₹5 Lakhs Coverage COVERS Employee, spouse, children, par…" at bounding box center [830, 223] width 183 height 318
click at [845, 347] on div "37601262 Policy Number" at bounding box center [830, 349] width 148 height 30
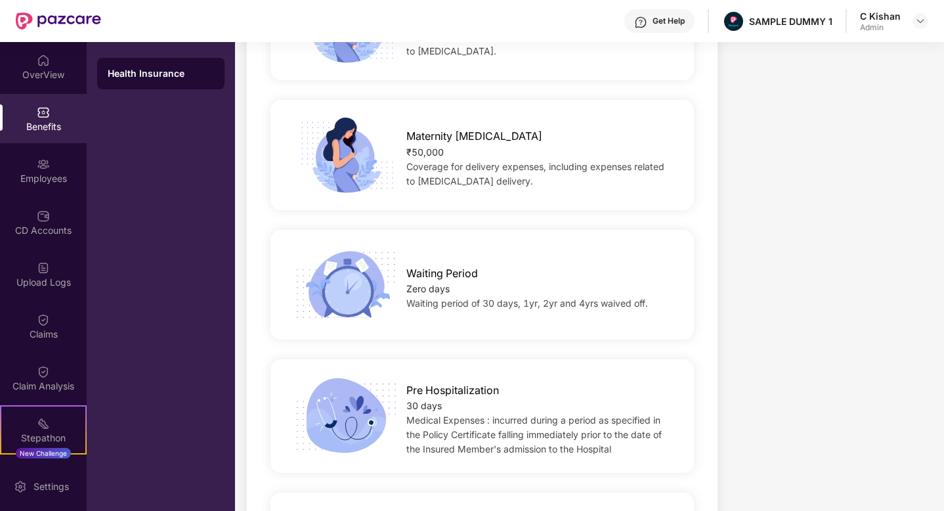
scroll to position [1068, 0]
drag, startPoint x: 450, startPoint y: 153, endPoint x: 387, endPoint y: 125, distance: 69.4
click at [387, 125] on div "Maternity caesarean ₹50,000 Coverage for delivery expenses, including expenses …" at bounding box center [540, 155] width 310 height 66
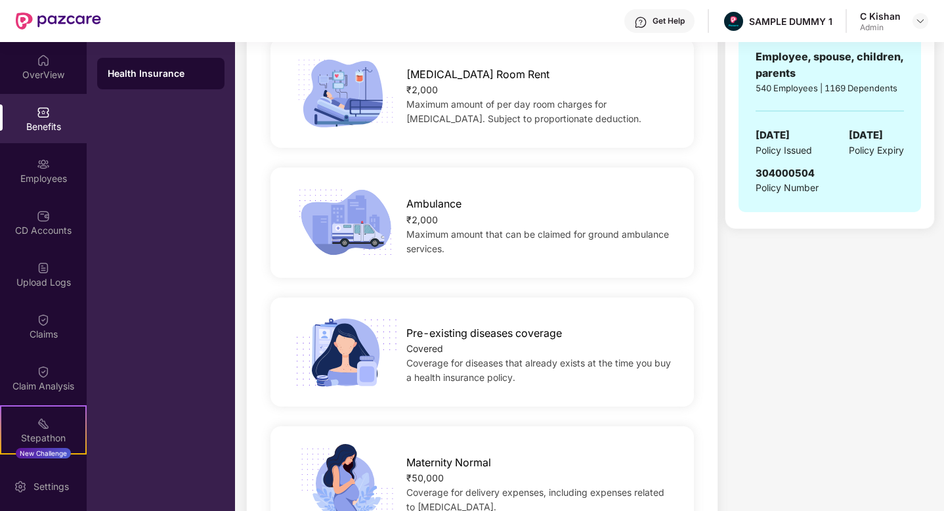
scroll to position [596, 0]
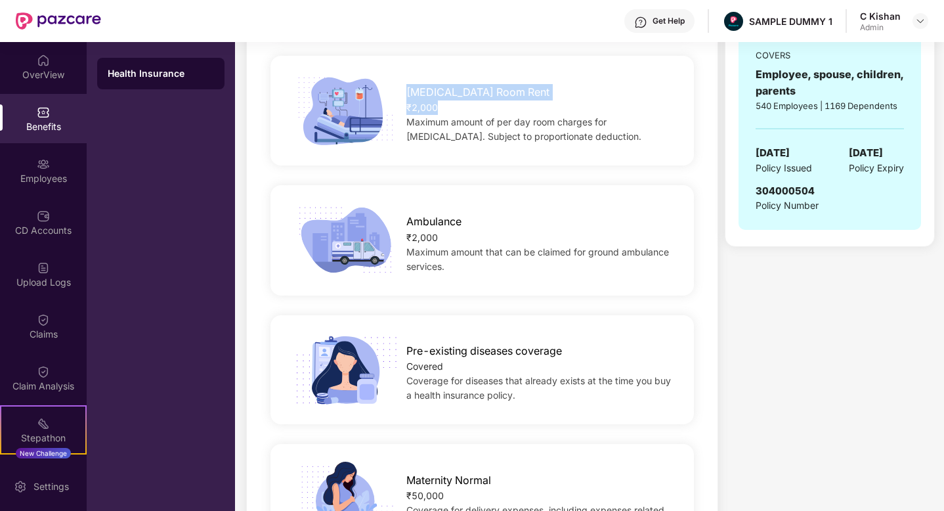
drag, startPoint x: 437, startPoint y: 98, endPoint x: 390, endPoint y: 76, distance: 51.7
click at [390, 77] on div "ICU Room Rent ₹2,000 Maximum amount of per day room charges for ICU. Subject to…" at bounding box center [540, 110] width 310 height 66
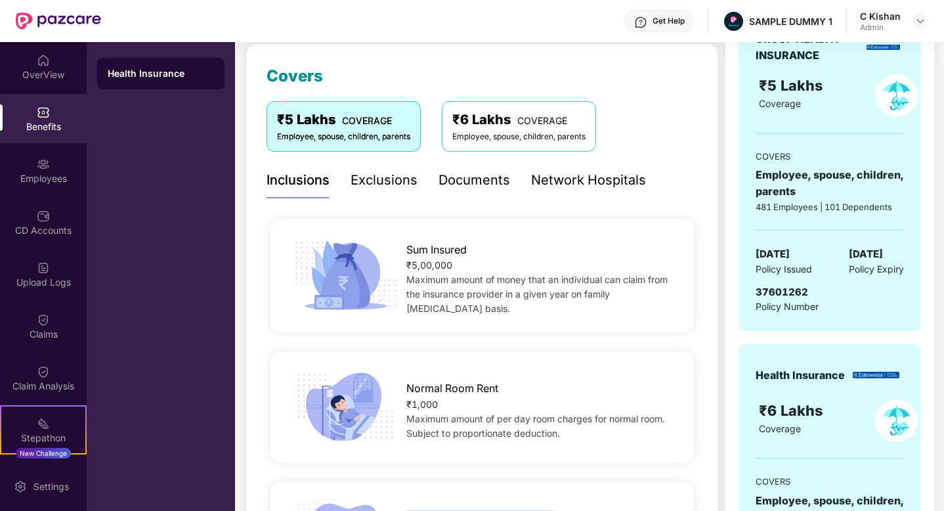
scroll to position [196, 0]
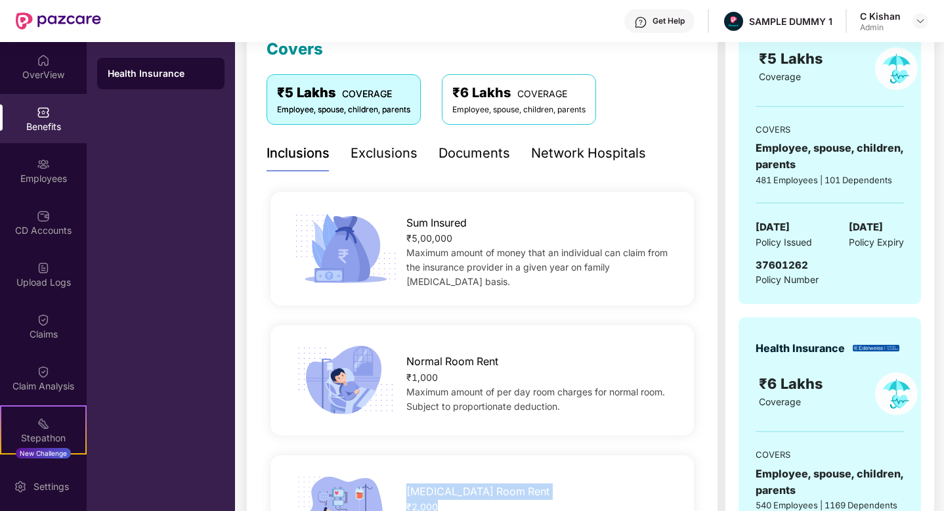
click at [368, 154] on div "Exclusions" at bounding box center [384, 153] width 67 height 20
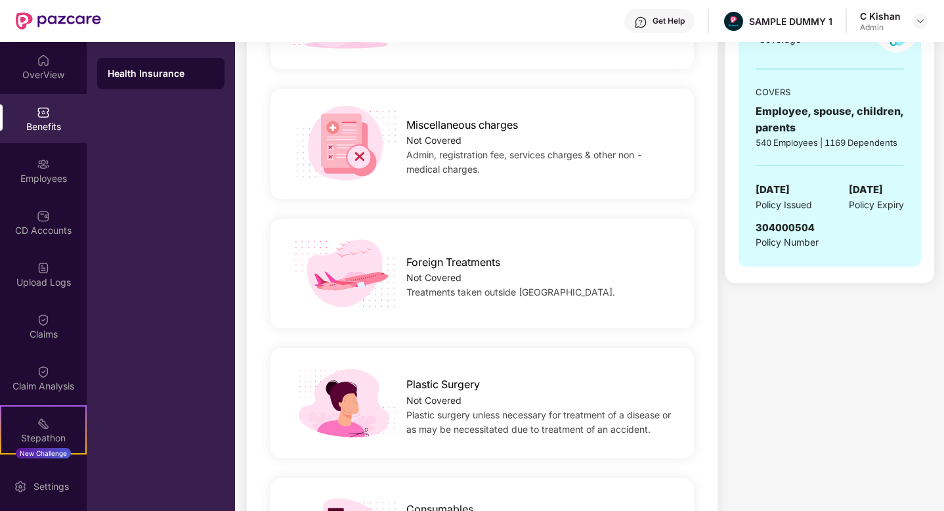
scroll to position [569, 0]
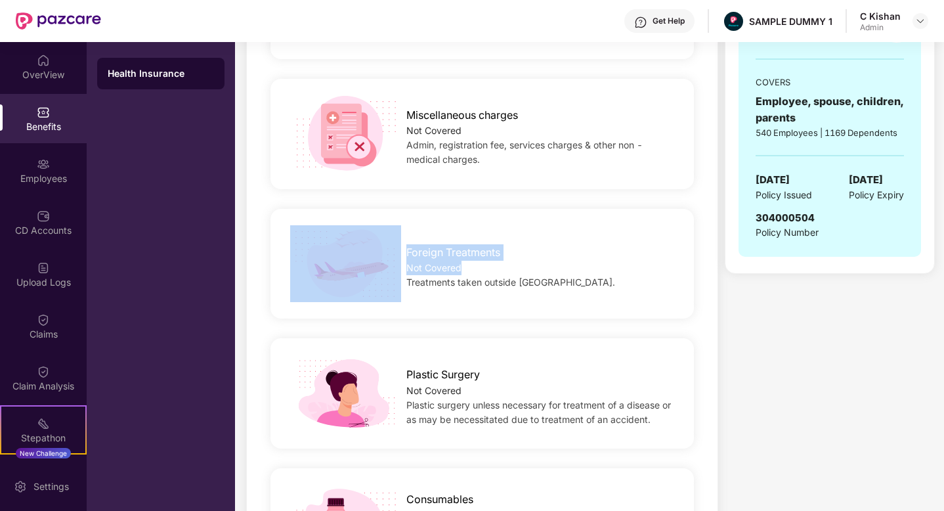
drag, startPoint x: 473, startPoint y: 263, endPoint x: 374, endPoint y: 240, distance: 101.8
click at [374, 240] on div "Foreign Treatments Not Covered Treatments taken outside India." at bounding box center [483, 263] width 466 height 77
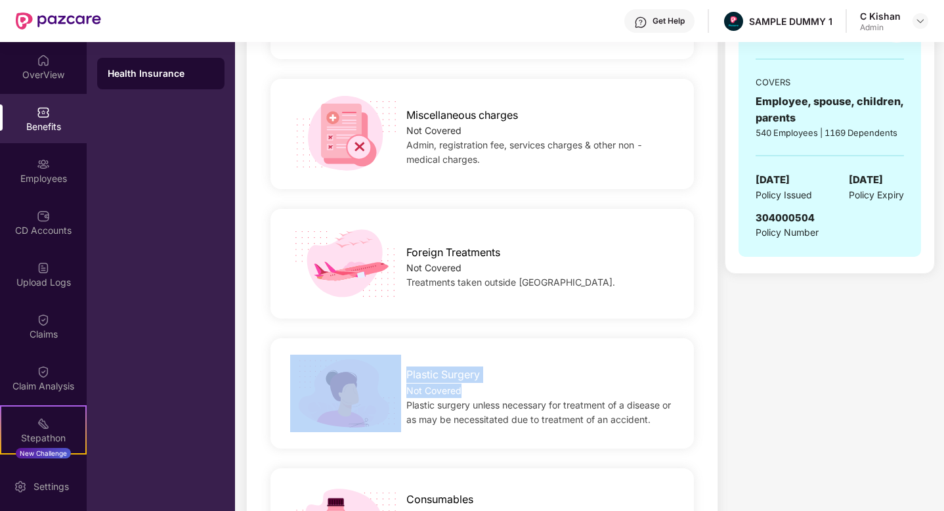
drag, startPoint x: 458, startPoint y: 391, endPoint x: 385, endPoint y: 380, distance: 74.4
click at [385, 380] on div "Plastic Surgery Not Covered Plastic surgery unless necessary for treatment of a…" at bounding box center [483, 393] width 466 height 77
click at [550, 315] on div "Foreign Treatments Not Covered Treatments taken outside India." at bounding box center [483, 264] width 424 height 110
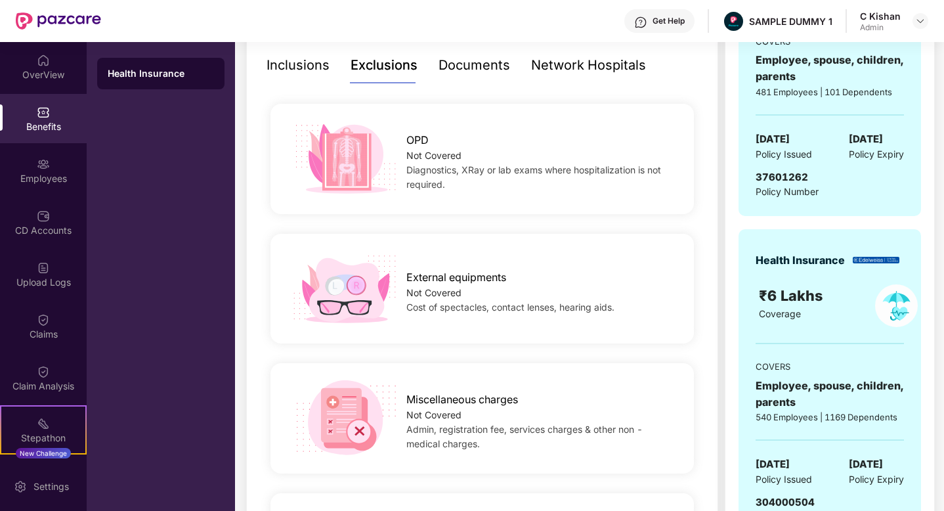
scroll to position [146, 0]
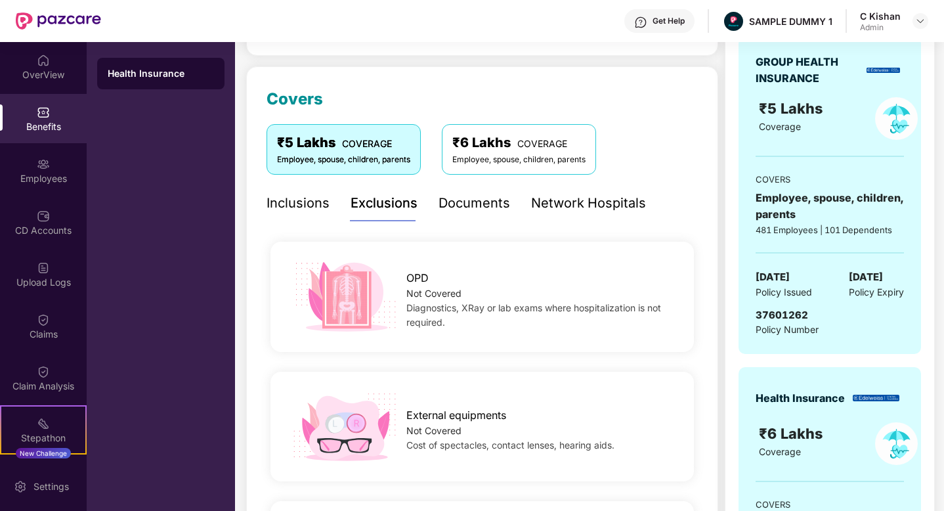
click at [469, 204] on div "Documents" at bounding box center [475, 203] width 72 height 20
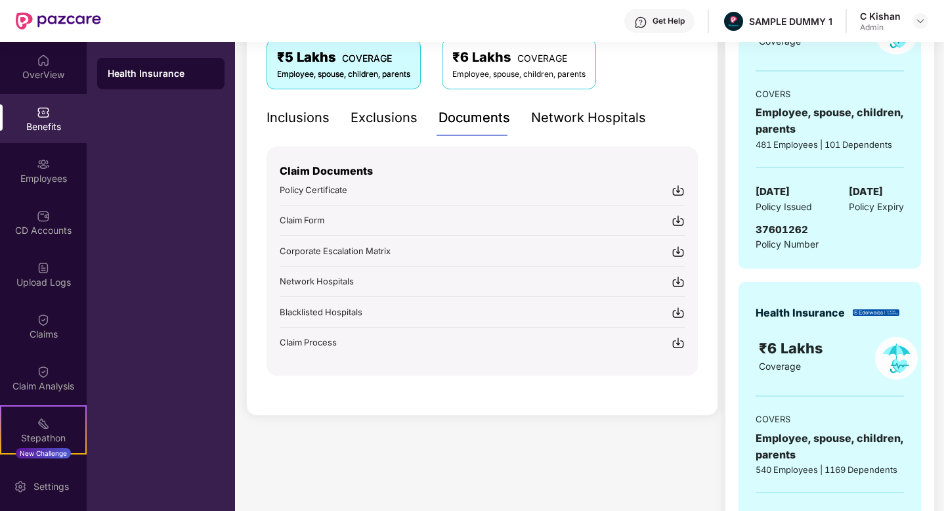
scroll to position [243, 0]
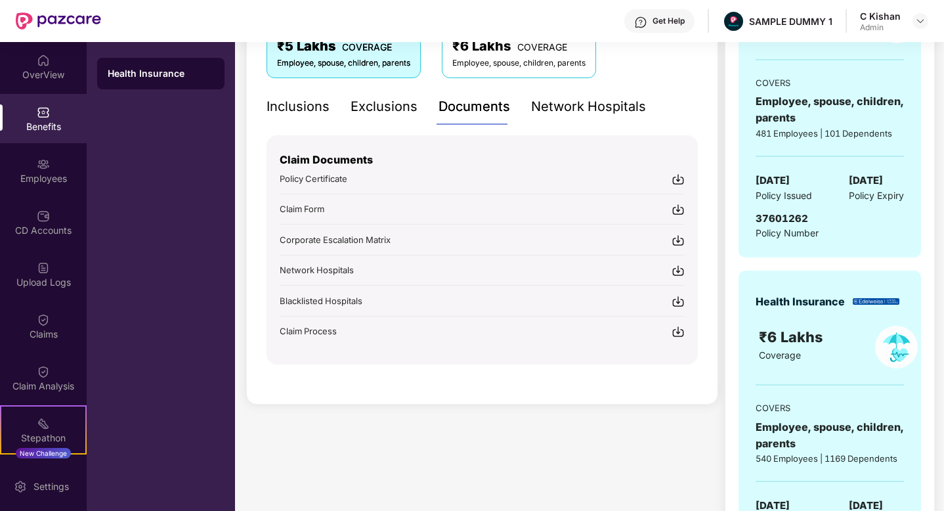
click at [589, 107] on div "Network Hospitals" at bounding box center [588, 107] width 115 height 20
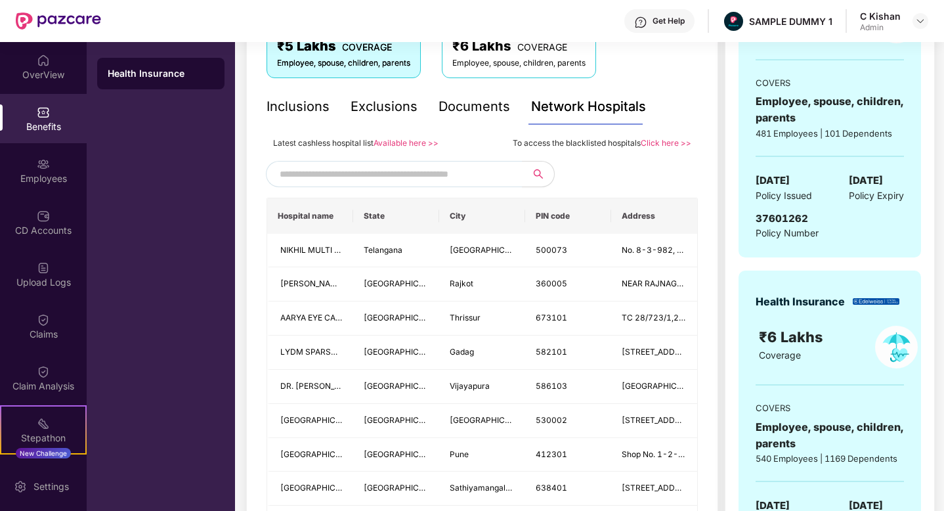
click at [348, 175] on input "text" at bounding box center [392, 174] width 225 height 20
type input "*"
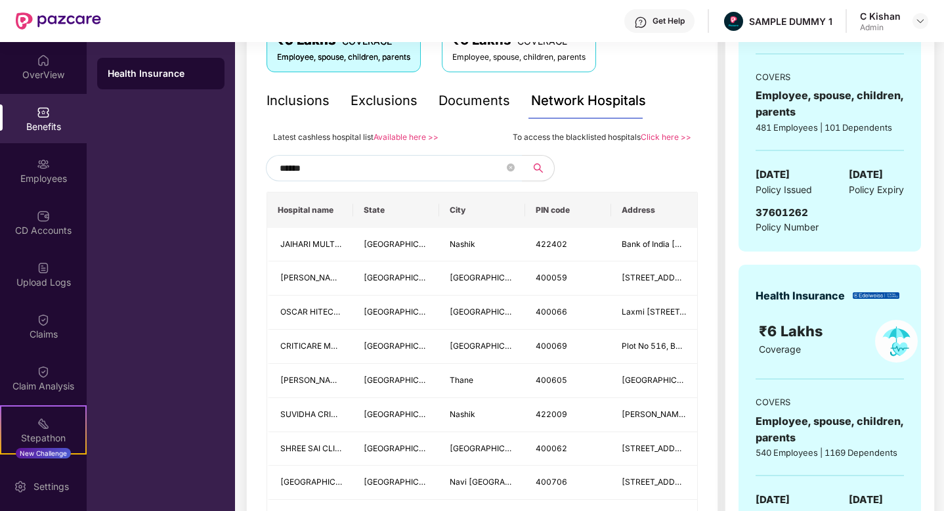
scroll to position [248, 0]
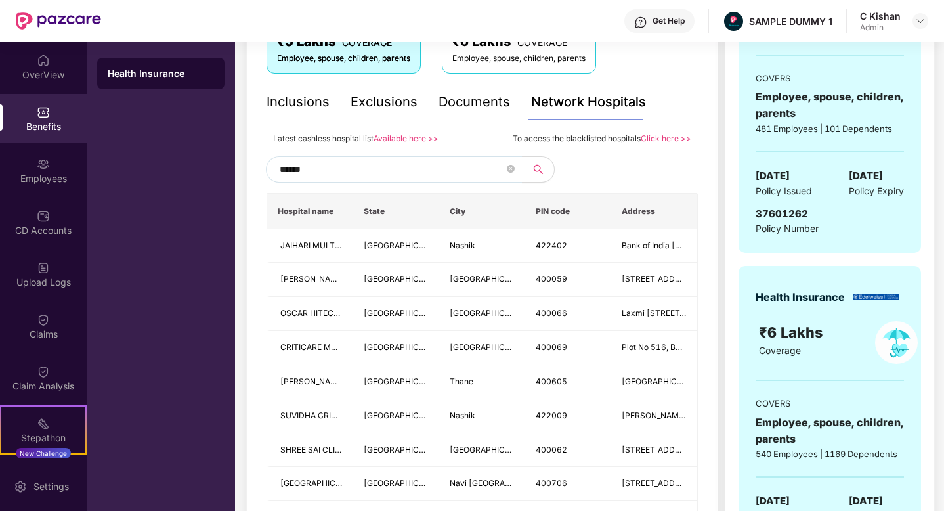
click at [315, 173] on input "******" at bounding box center [392, 170] width 225 height 20
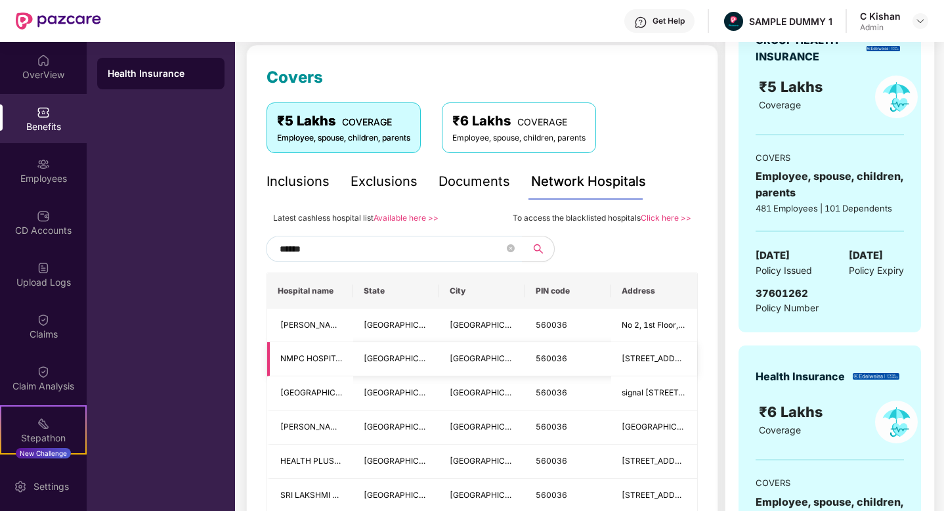
scroll to position [155, 0]
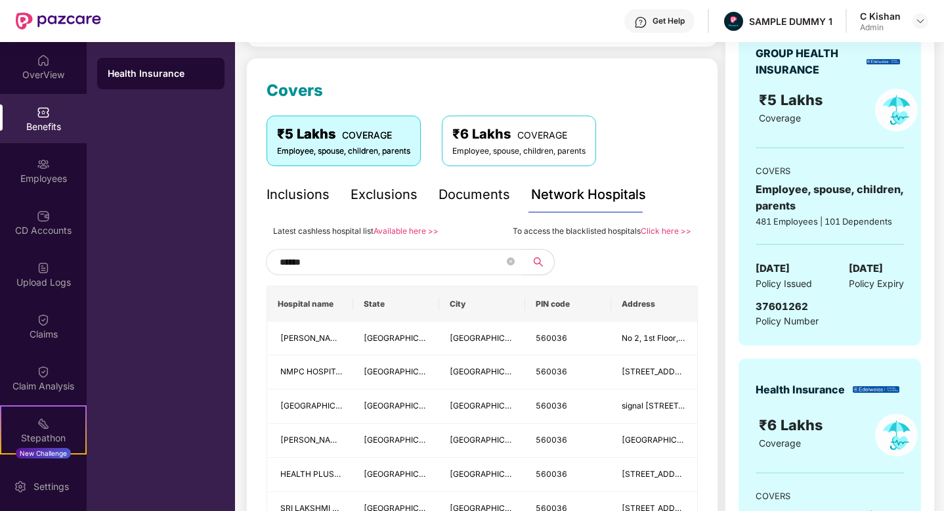
click at [351, 260] on input "******" at bounding box center [392, 262] width 225 height 20
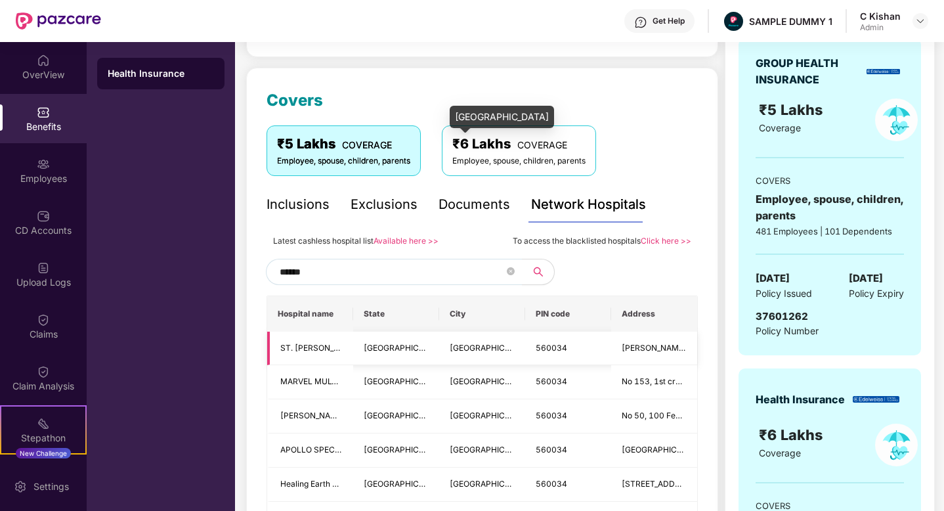
scroll to position [137, 0]
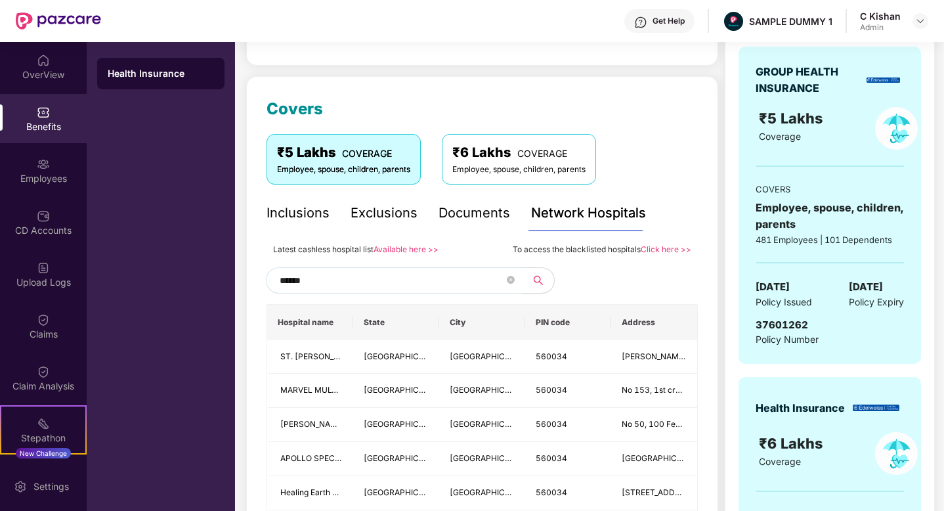
type input "******"
click at [658, 154] on div "₹5 Lakhs COVERAGE Employee, spouse, children, parents ₹6 Lakhs COVERAGE Employe…" at bounding box center [482, 159] width 431 height 50
